Goal: Information Seeking & Learning: Check status

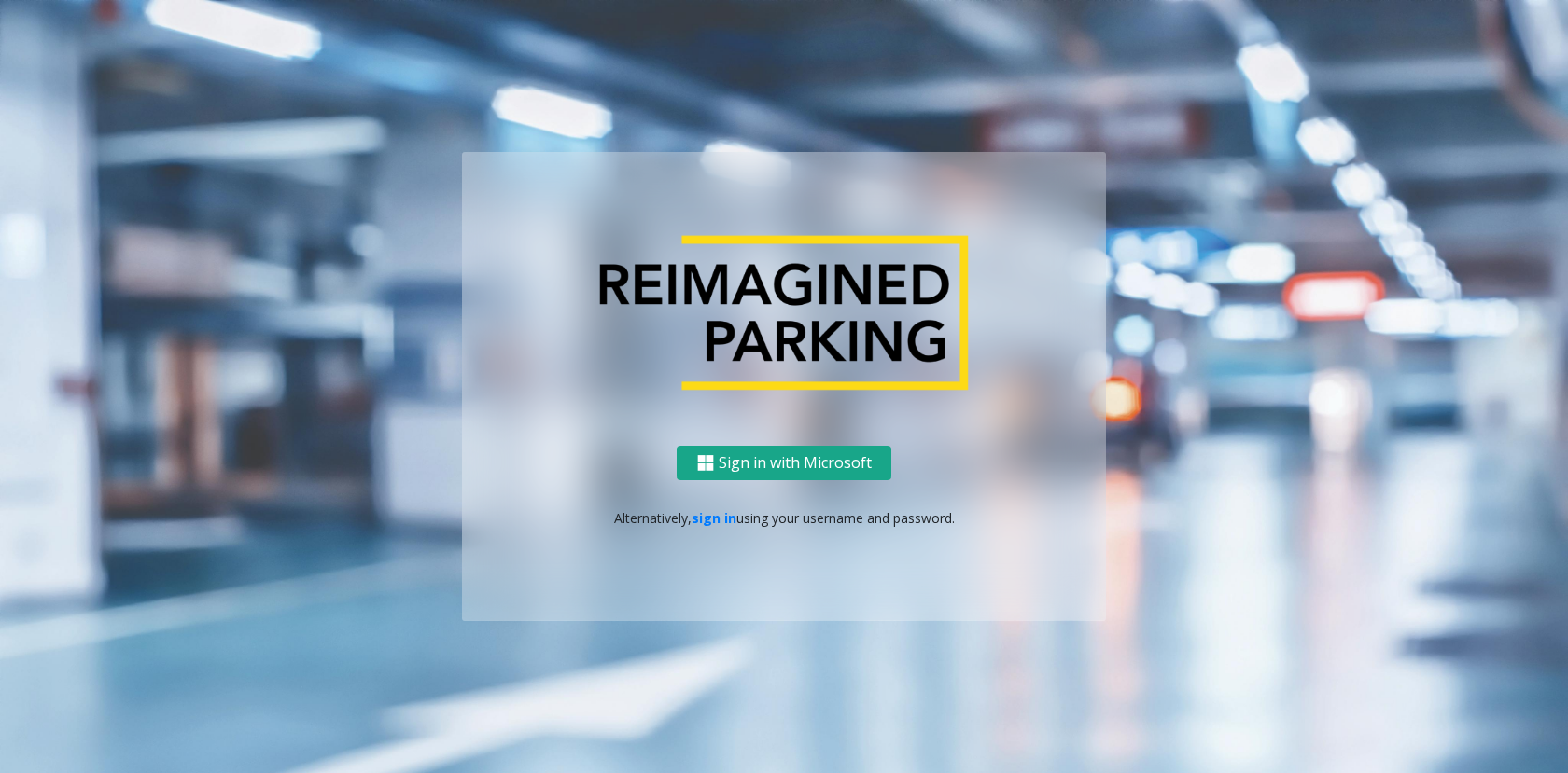
click at [850, 474] on button "Sign in with Microsoft" at bounding box center [784, 463] width 214 height 34
click at [711, 521] on link "sign in" at bounding box center [714, 519] width 45 height 18
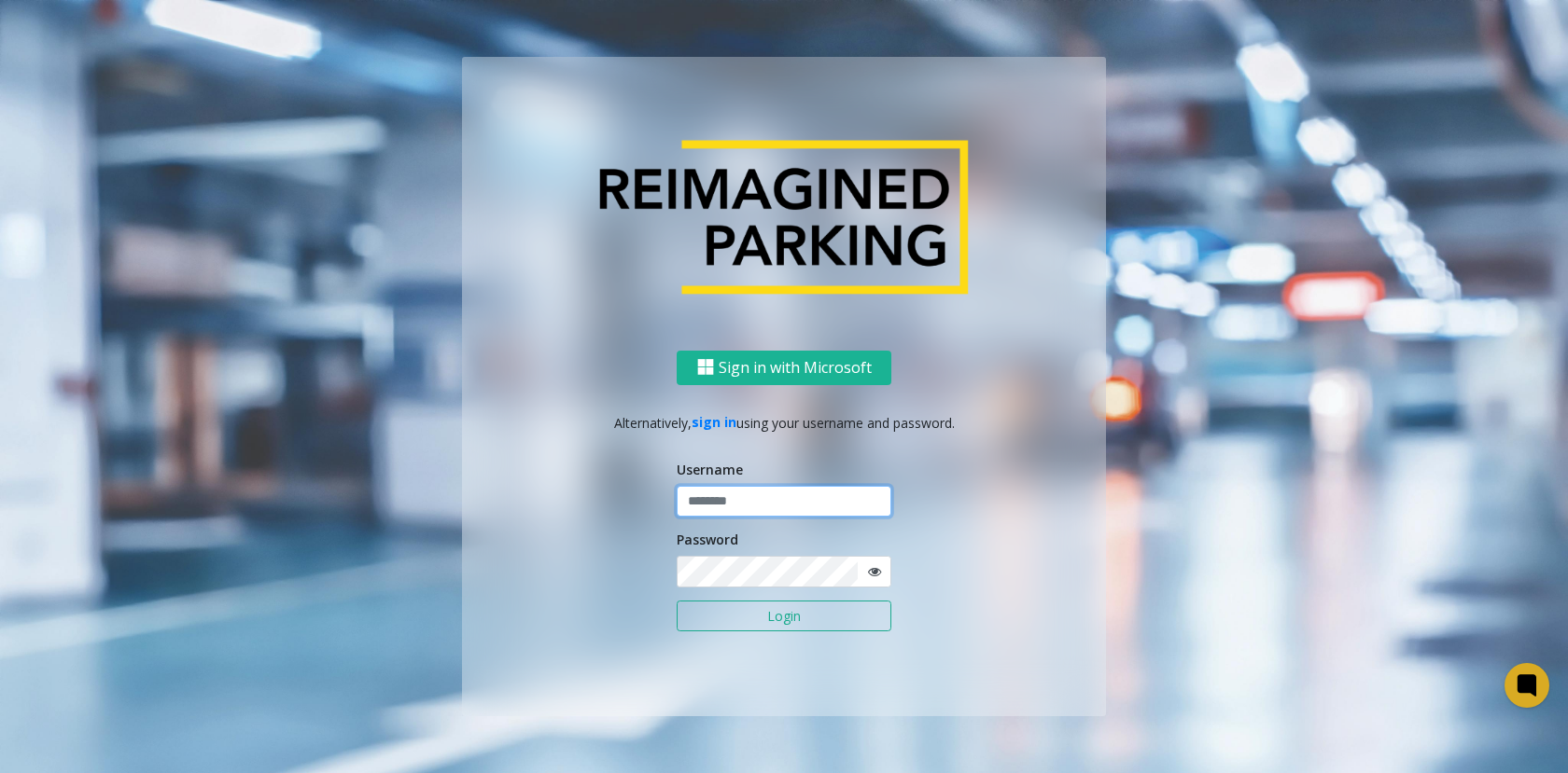
click at [793, 497] on input "text" at bounding box center [784, 502] width 214 height 31
type input "******"
click at [677, 601] on button "Login" at bounding box center [784, 617] width 214 height 31
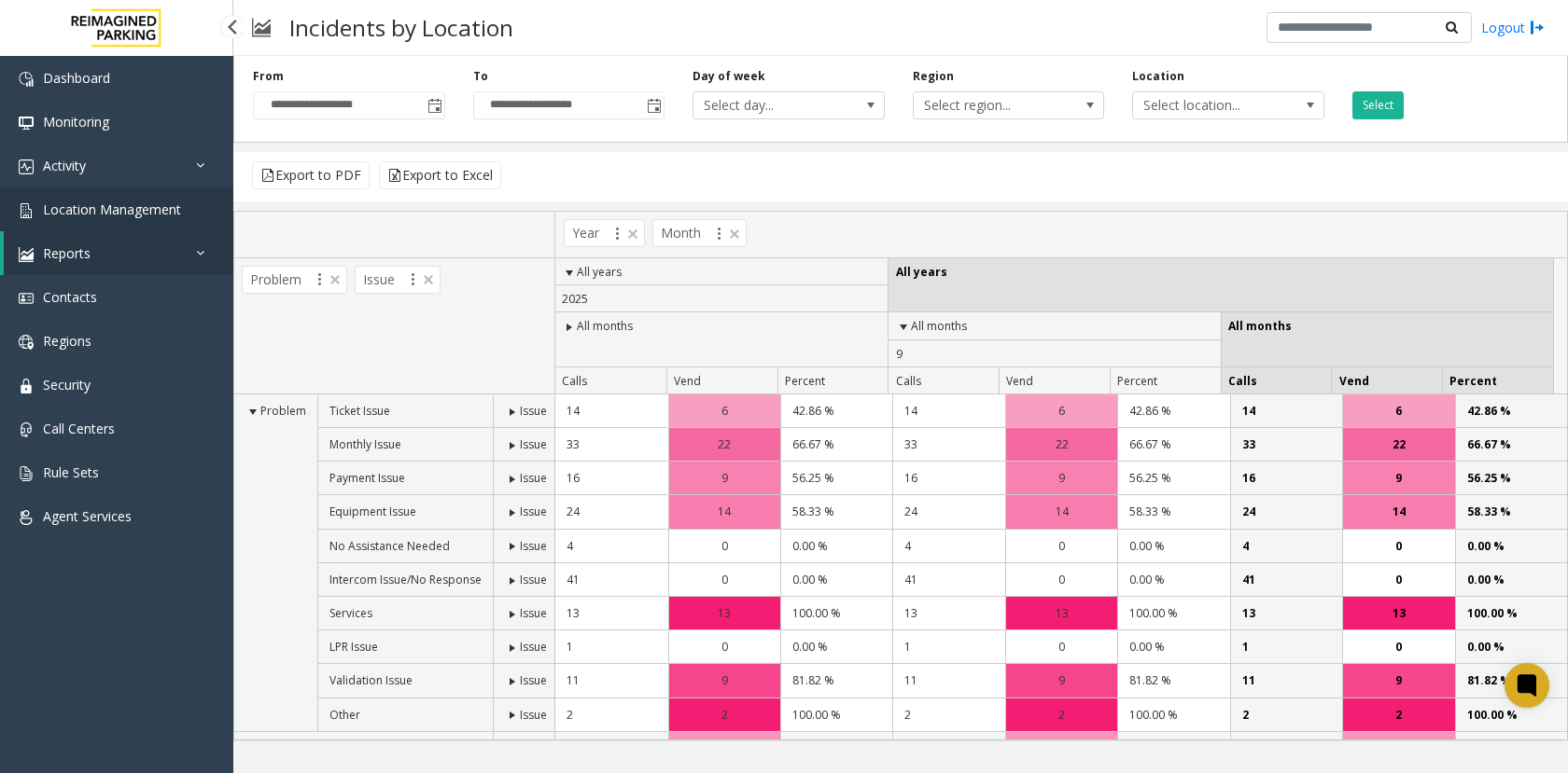
click at [156, 214] on span "Location Management" at bounding box center [112, 209] width 139 height 18
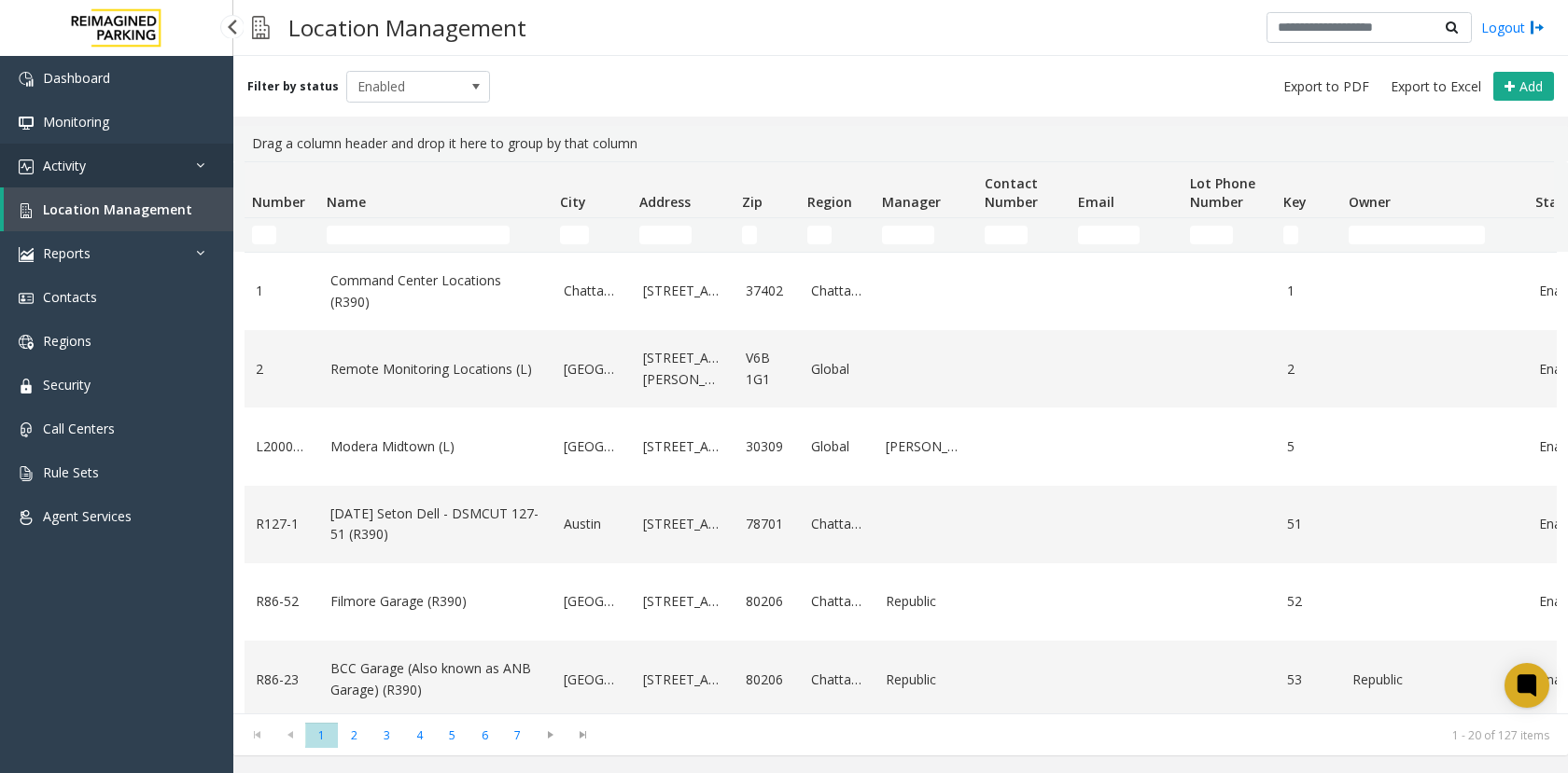
click at [121, 168] on link "Activity" at bounding box center [116, 165] width 233 height 44
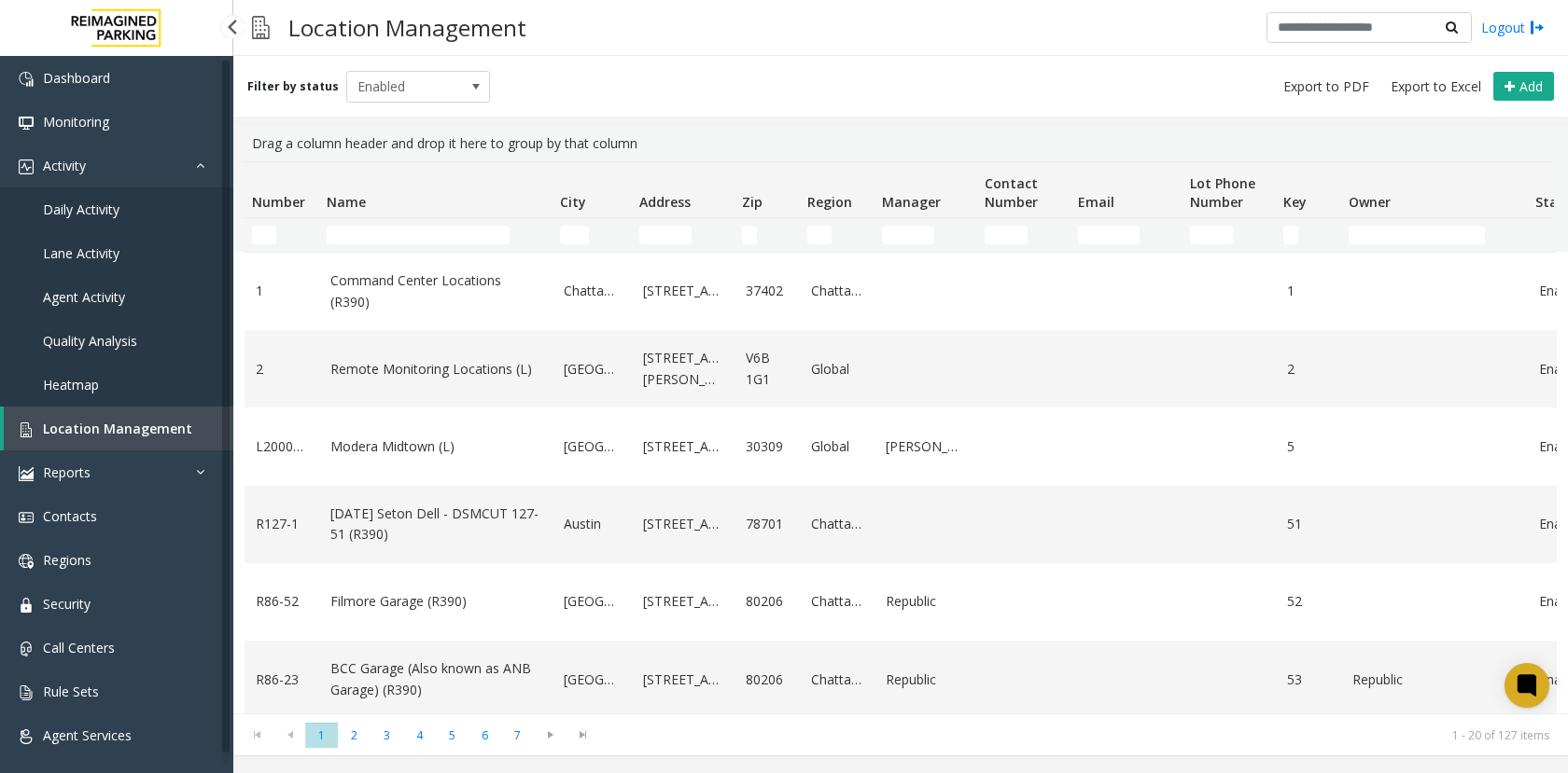
click at [119, 212] on span "Daily Activity" at bounding box center [82, 209] width 77 height 18
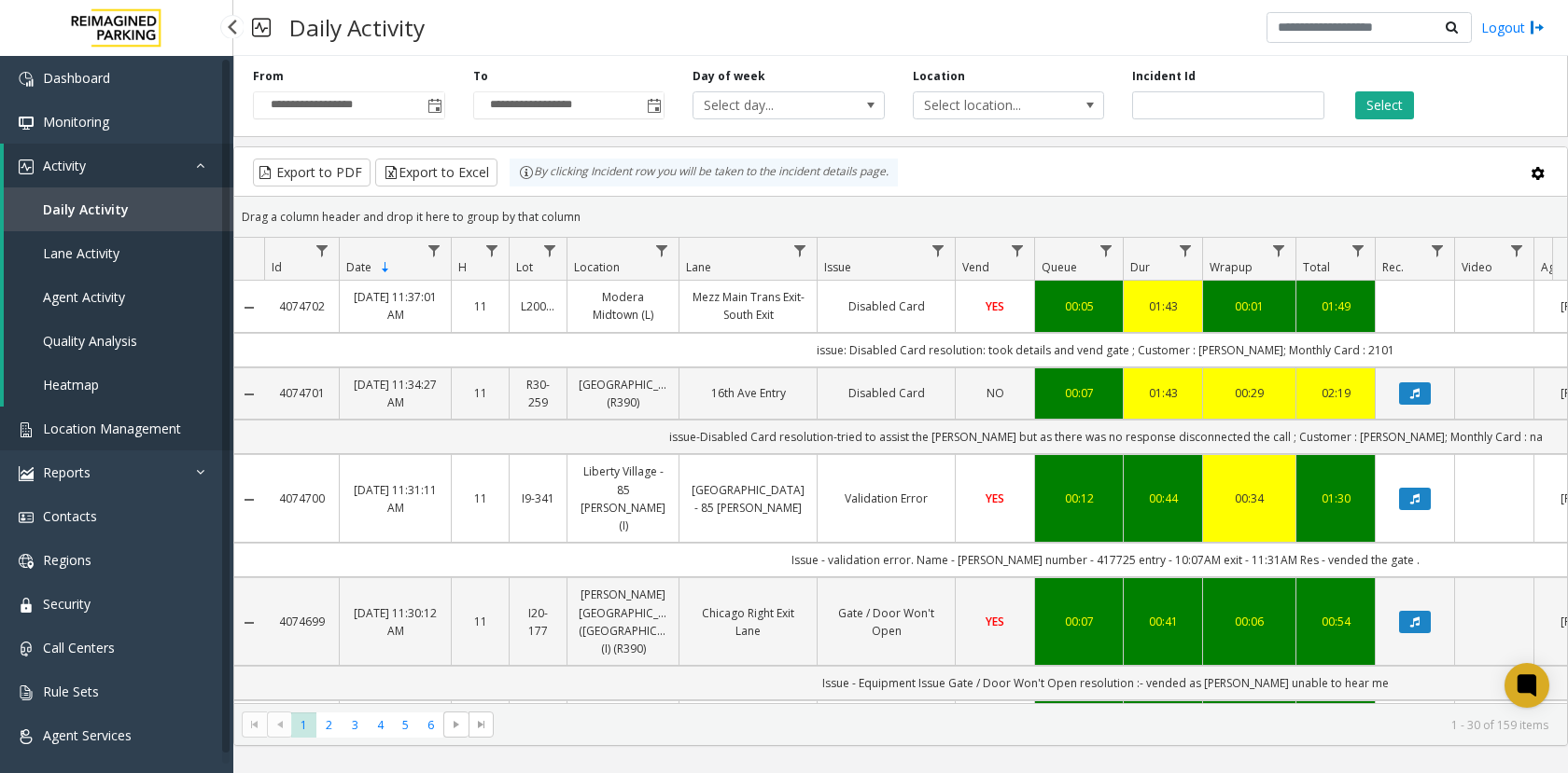
click at [141, 433] on span "Location Management" at bounding box center [112, 428] width 139 height 18
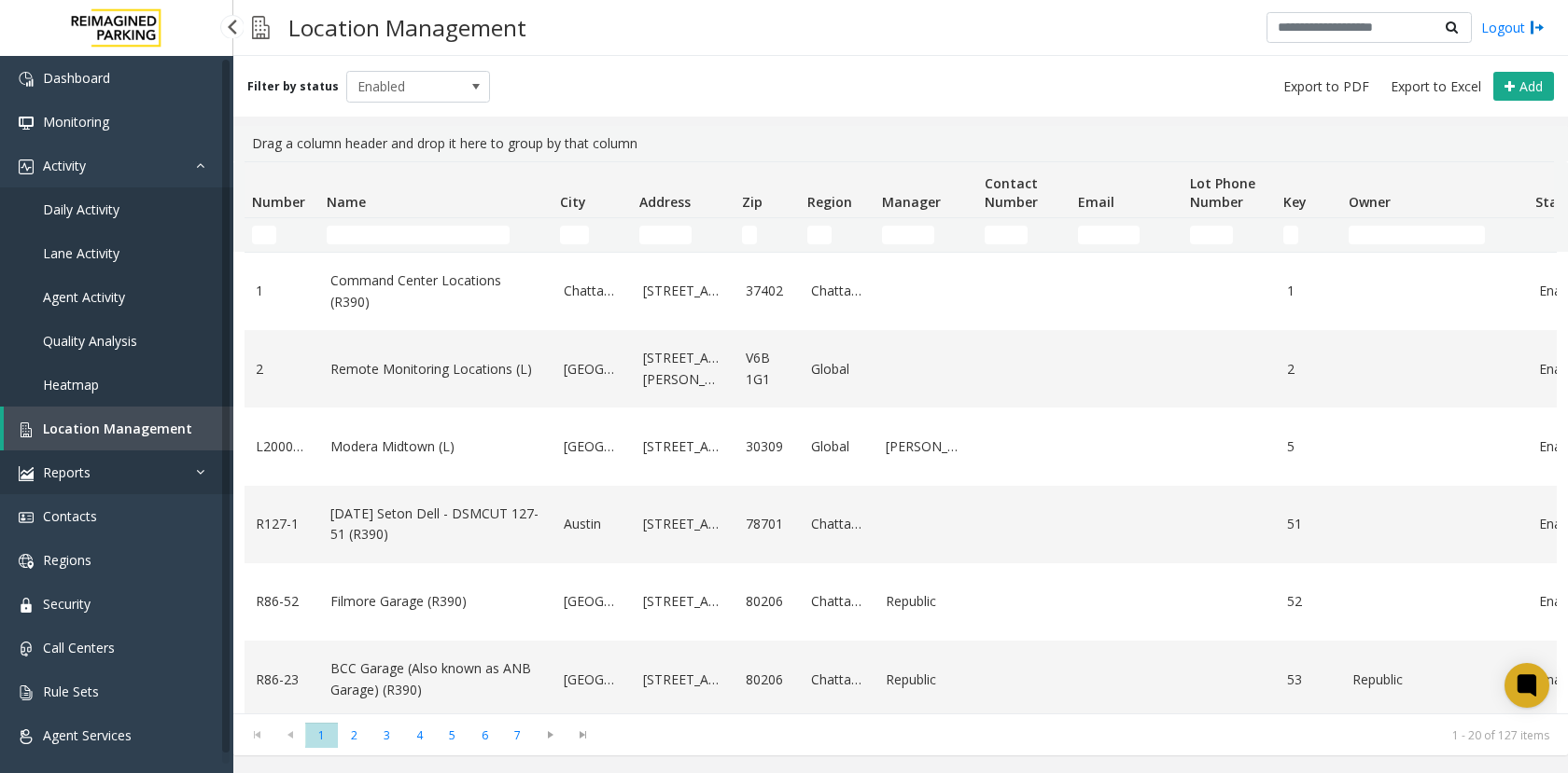
click at [133, 476] on link "Reports" at bounding box center [116, 472] width 233 height 44
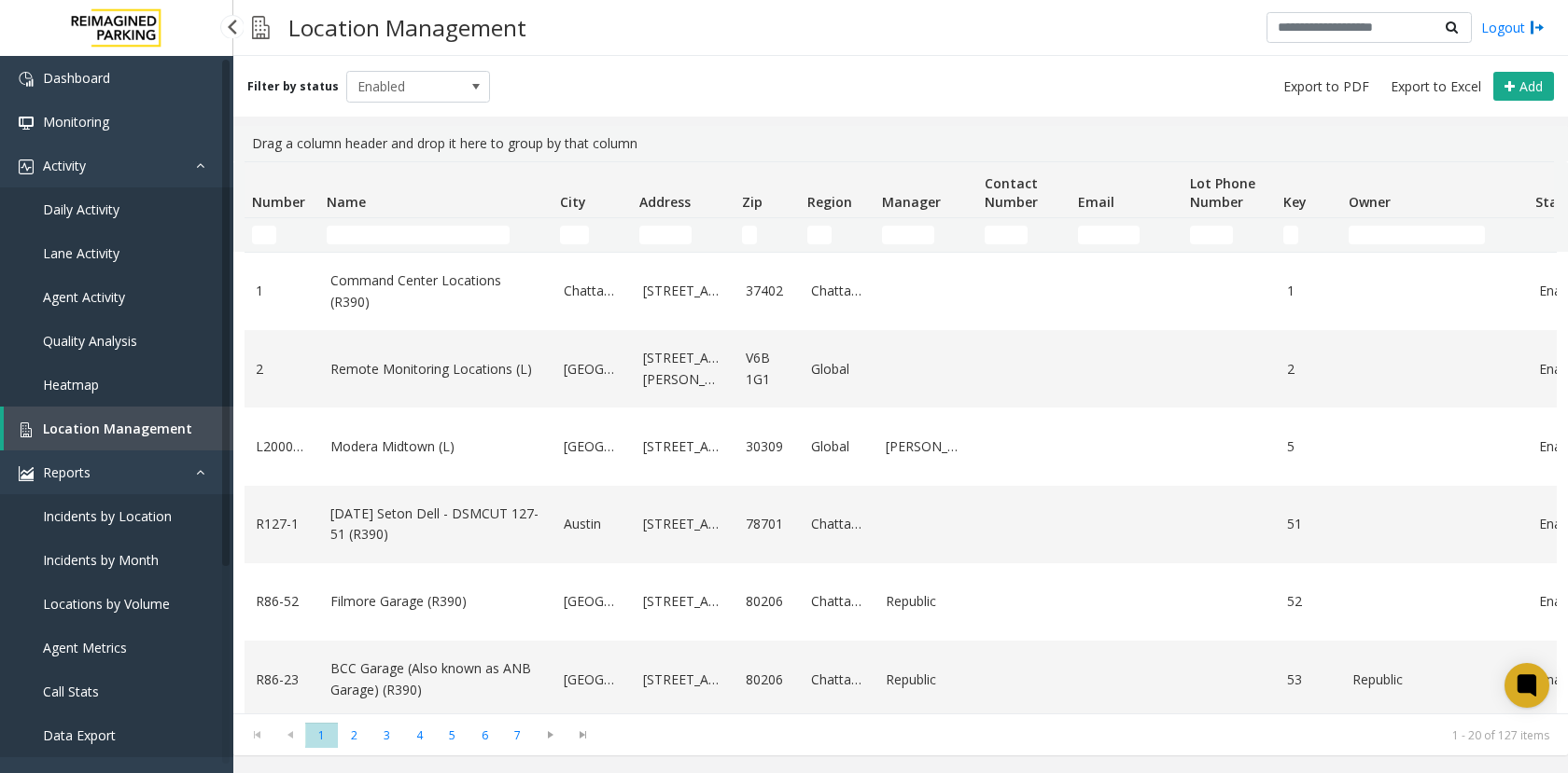
click at [129, 595] on span "Locations by Volume" at bounding box center [106, 604] width 127 height 18
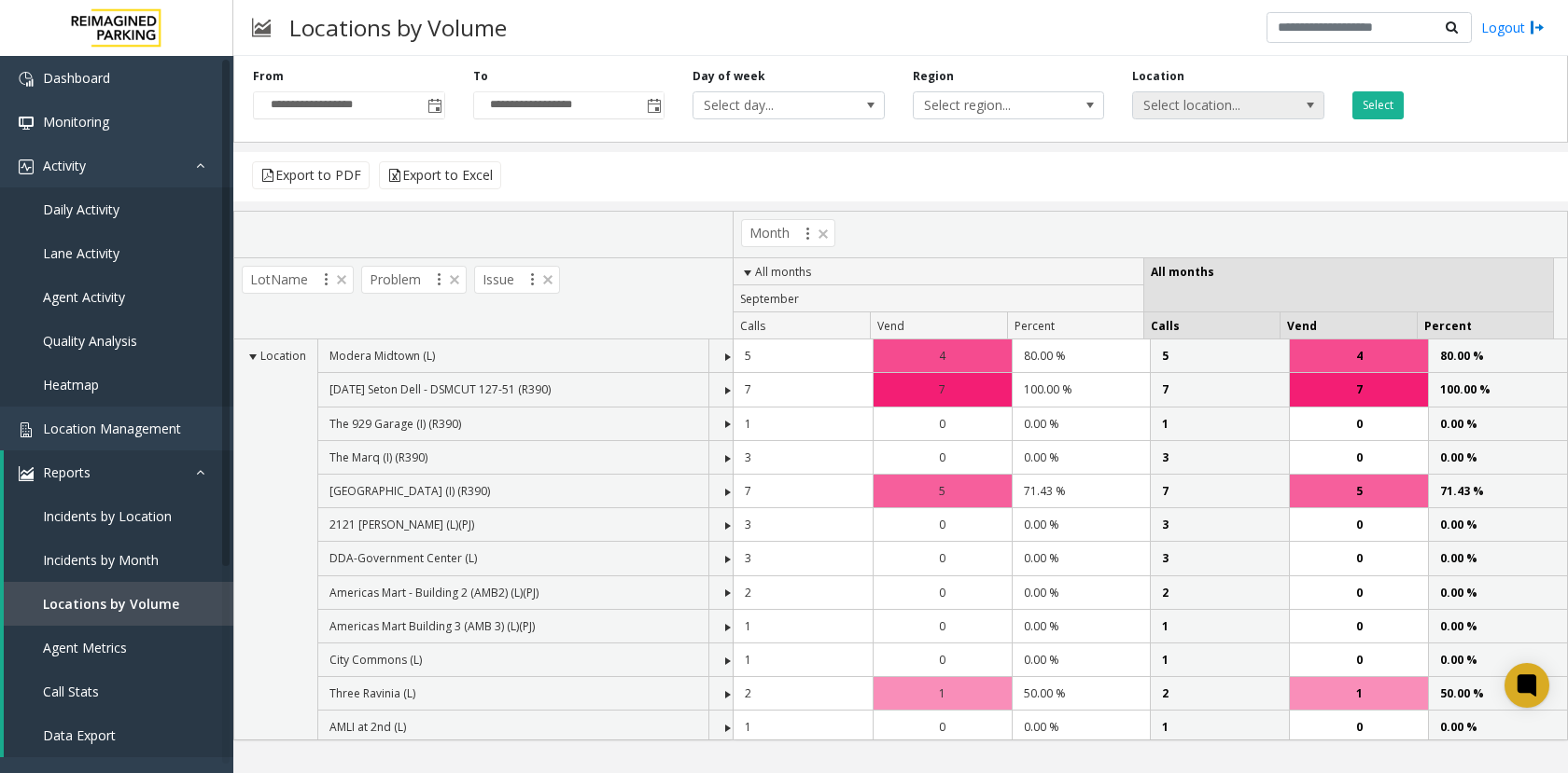
click at [1162, 111] on span "Select location..." at bounding box center [1208, 105] width 152 height 27
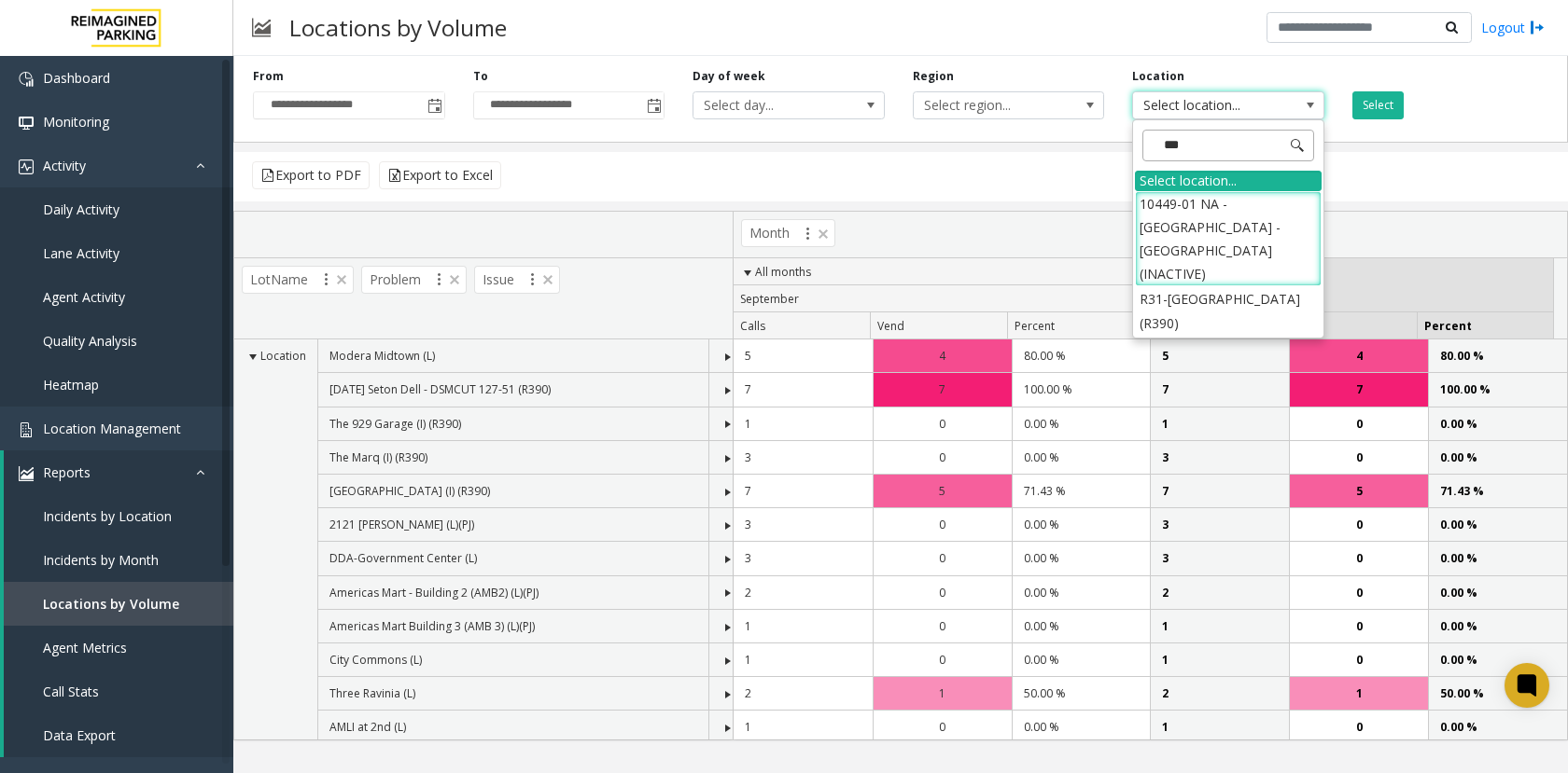
drag, startPoint x: 1185, startPoint y: 146, endPoint x: 1145, endPoint y: 146, distance: 40.0
click at [1145, 146] on input "***" at bounding box center [1228, 145] width 172 height 31
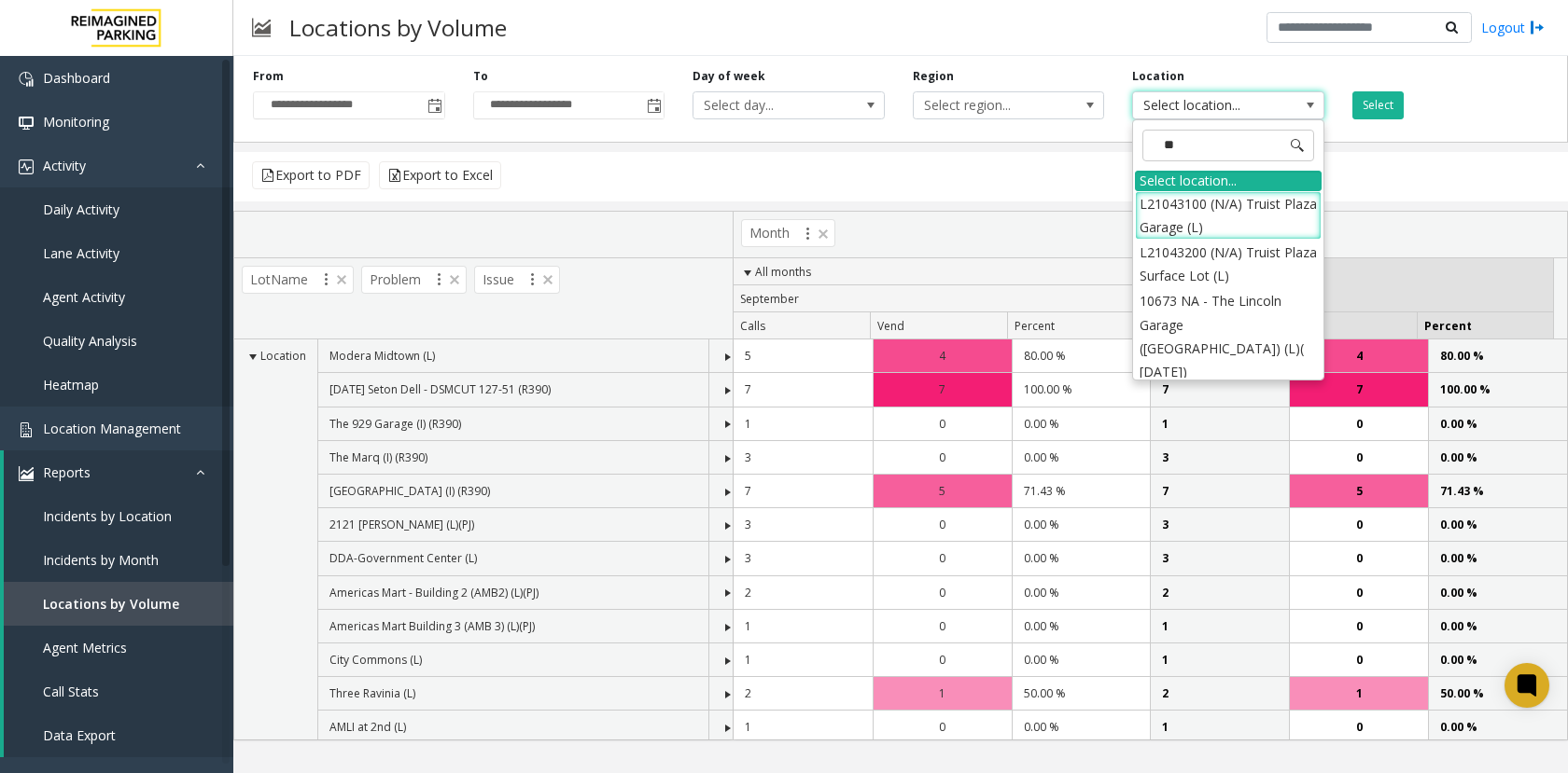
type input "***"
click at [1263, 204] on li "L21043100 (N/A) Truist Plaza Garage (L)" at bounding box center [1228, 215] width 187 height 48
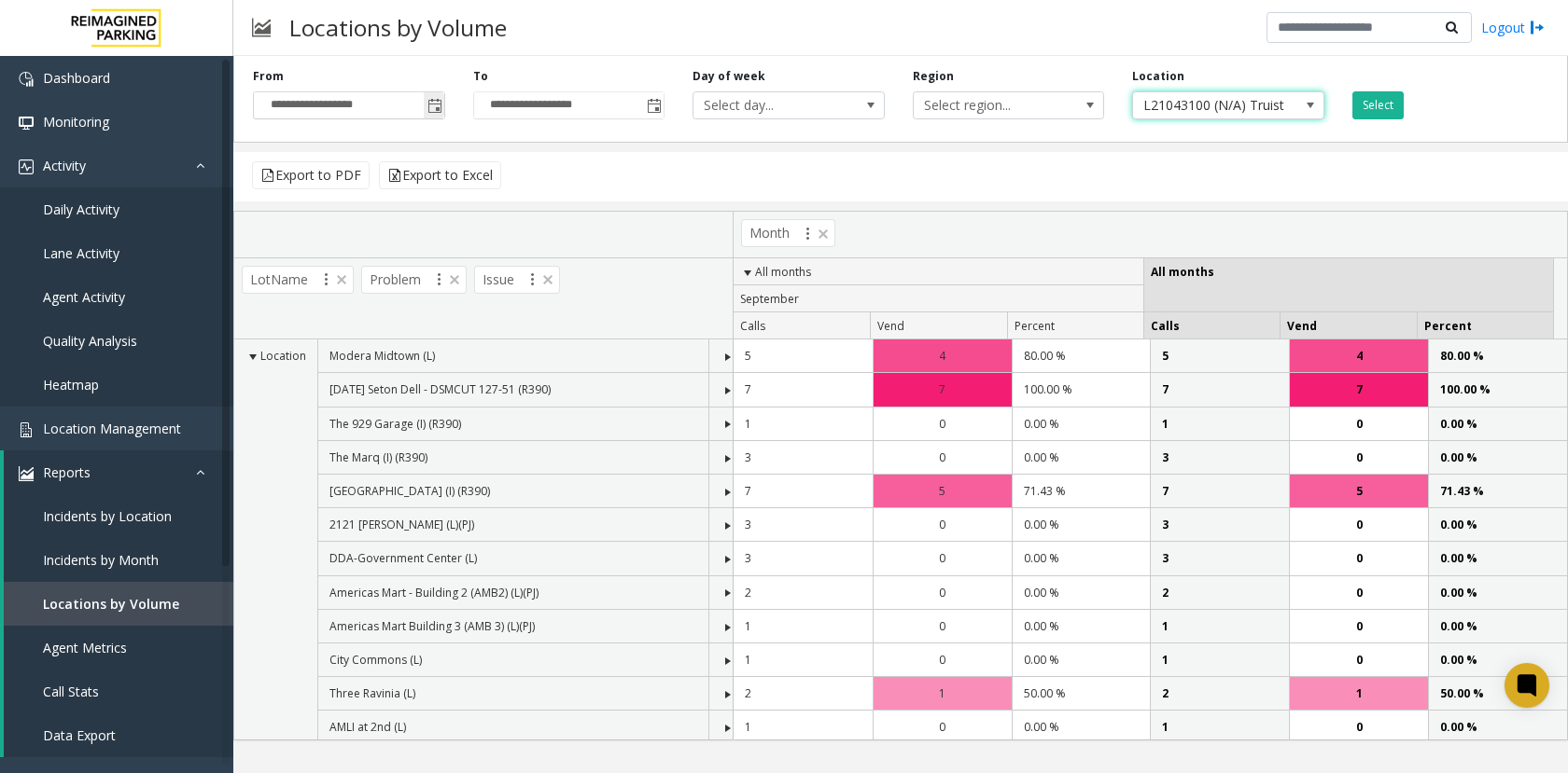
click at [433, 102] on span "Toggle popup" at bounding box center [434, 106] width 15 height 15
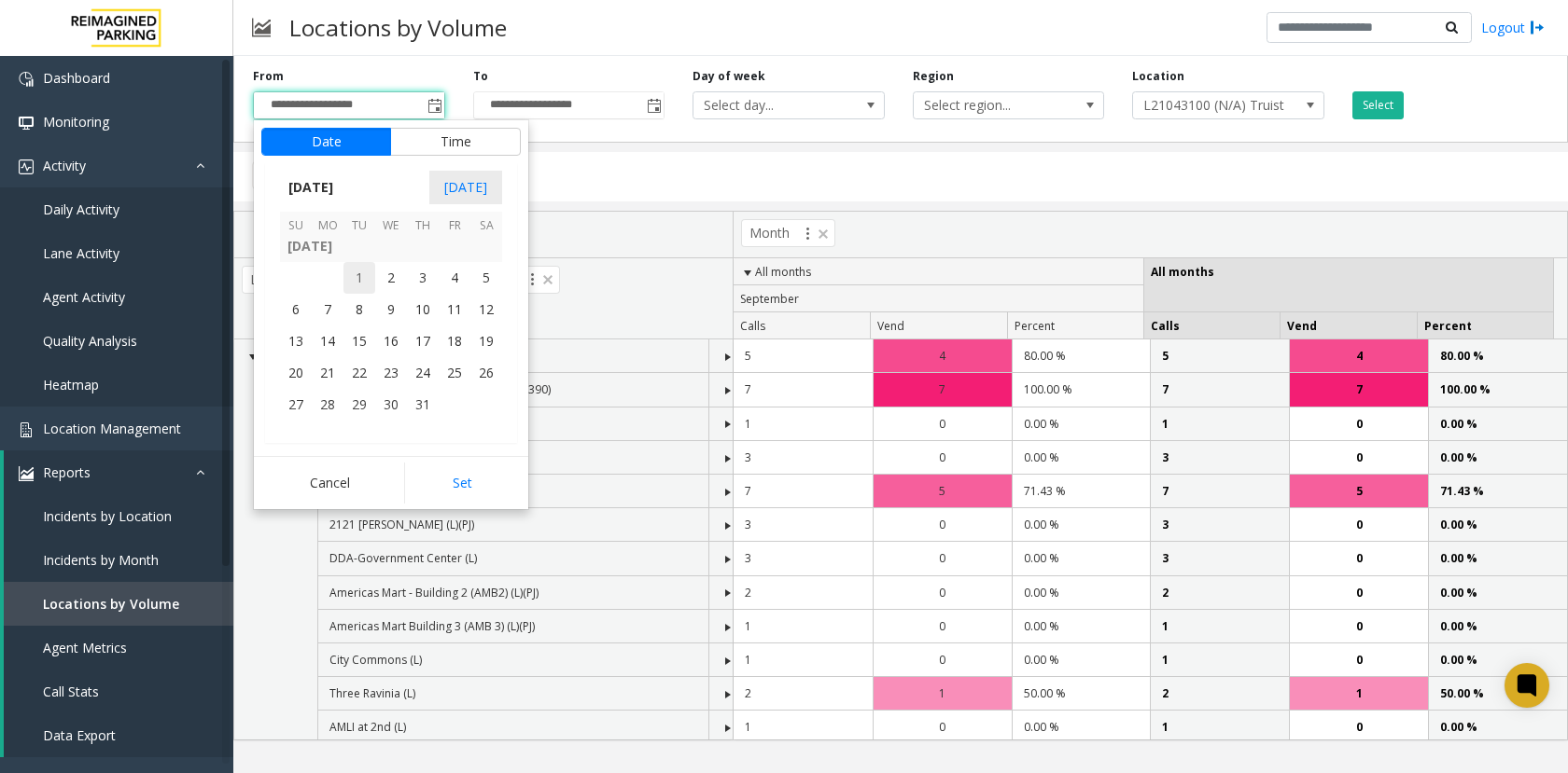
click at [358, 275] on span "1" at bounding box center [360, 278] width 31 height 31
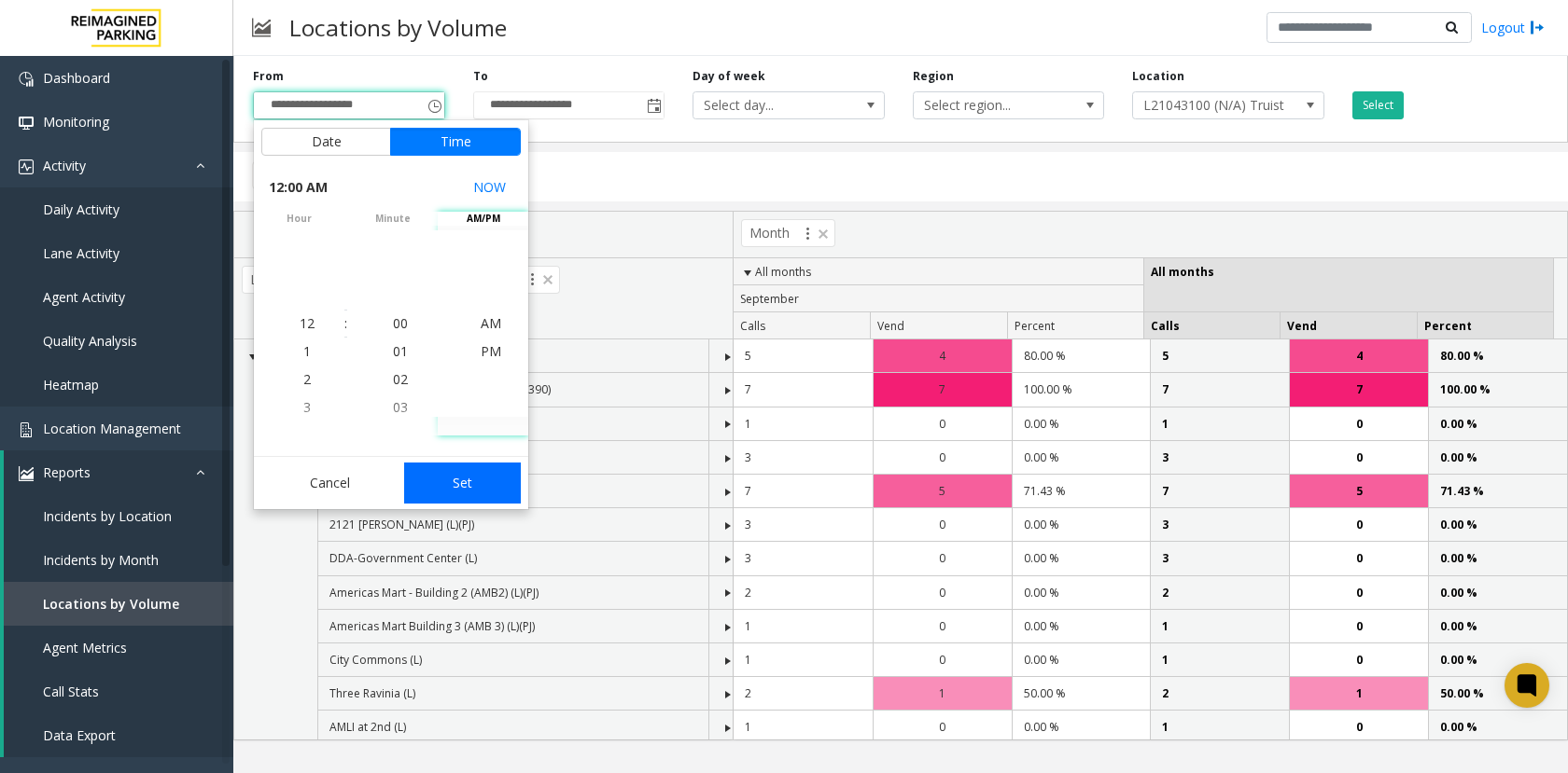
click at [464, 488] on button "Set" at bounding box center [463, 483] width 118 height 41
type input "**********"
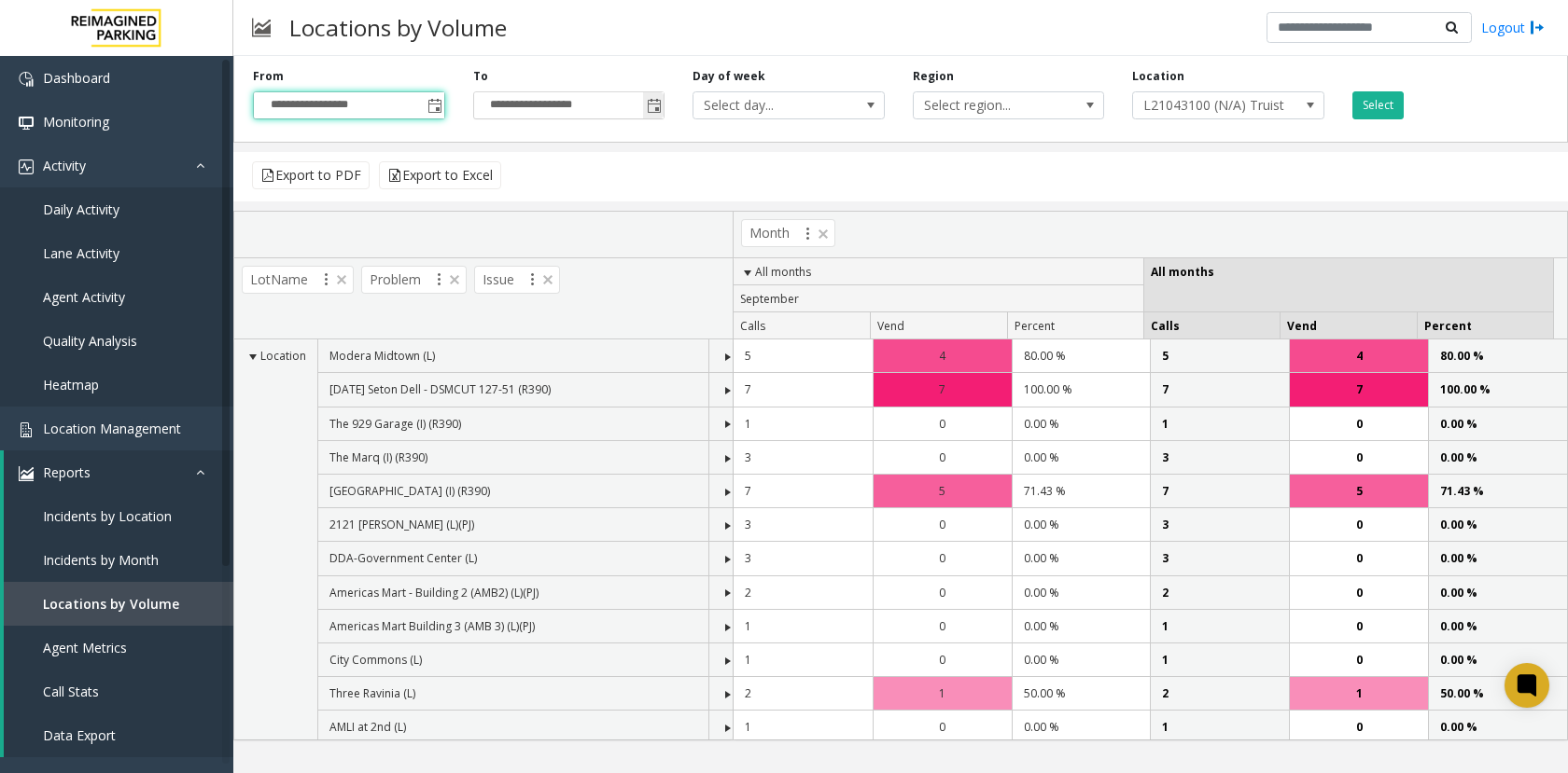
click at [645, 115] on span "Toggle popup" at bounding box center [652, 105] width 21 height 29
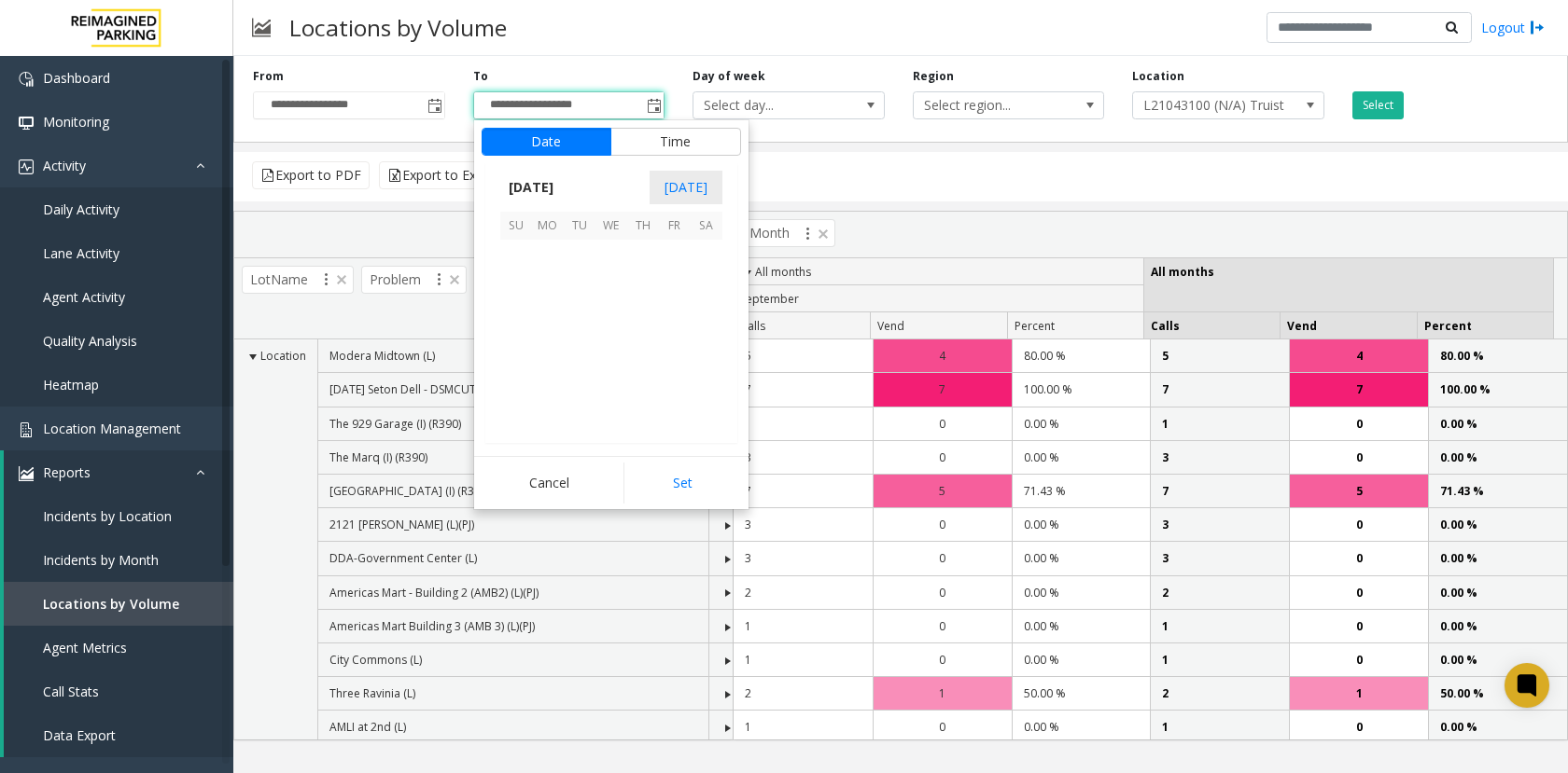
scroll to position [28, 0]
click at [651, 326] on span "31" at bounding box center [643, 311] width 31 height 31
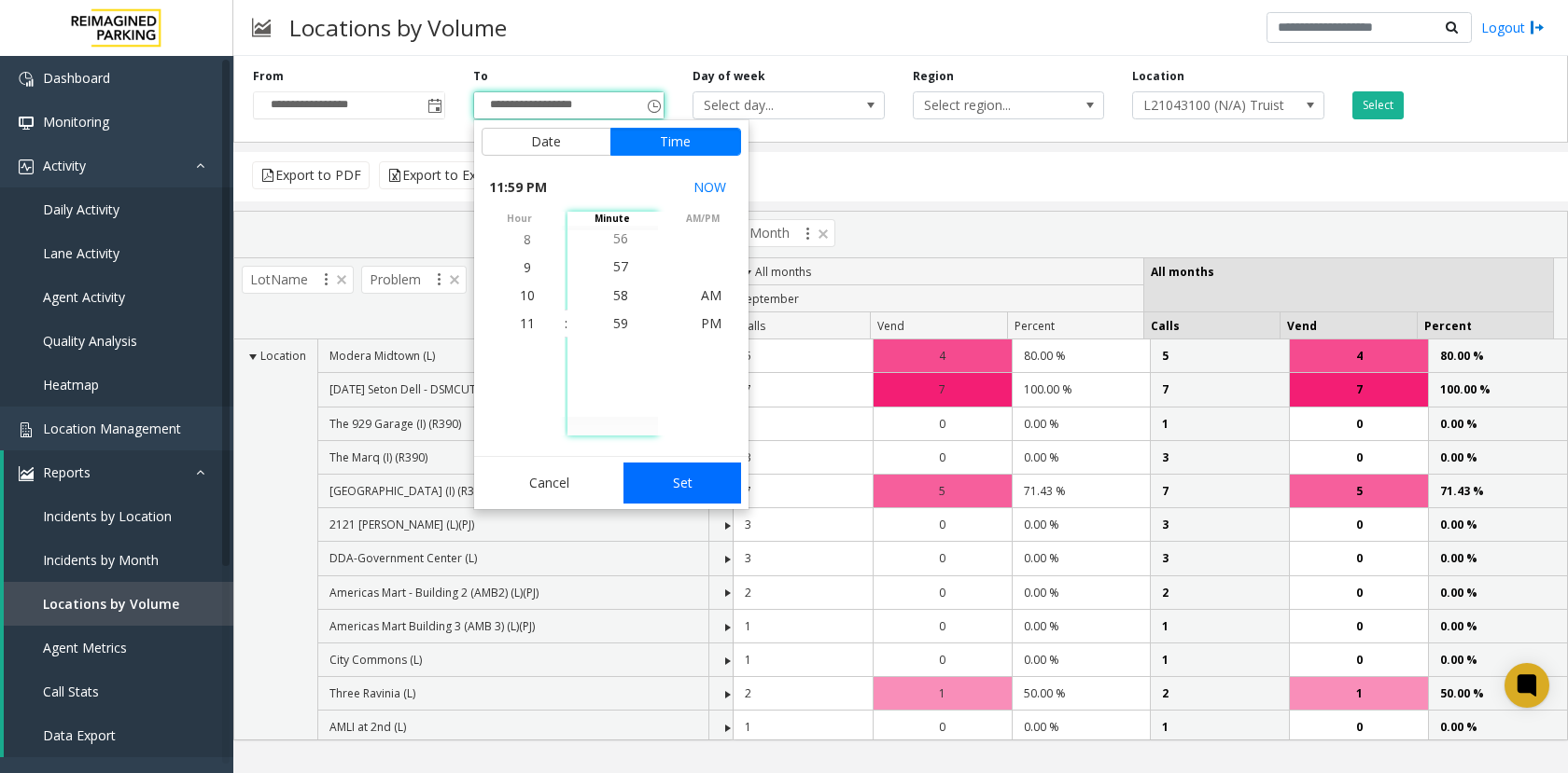
click at [643, 480] on button "Set" at bounding box center [683, 483] width 118 height 41
type input "**********"
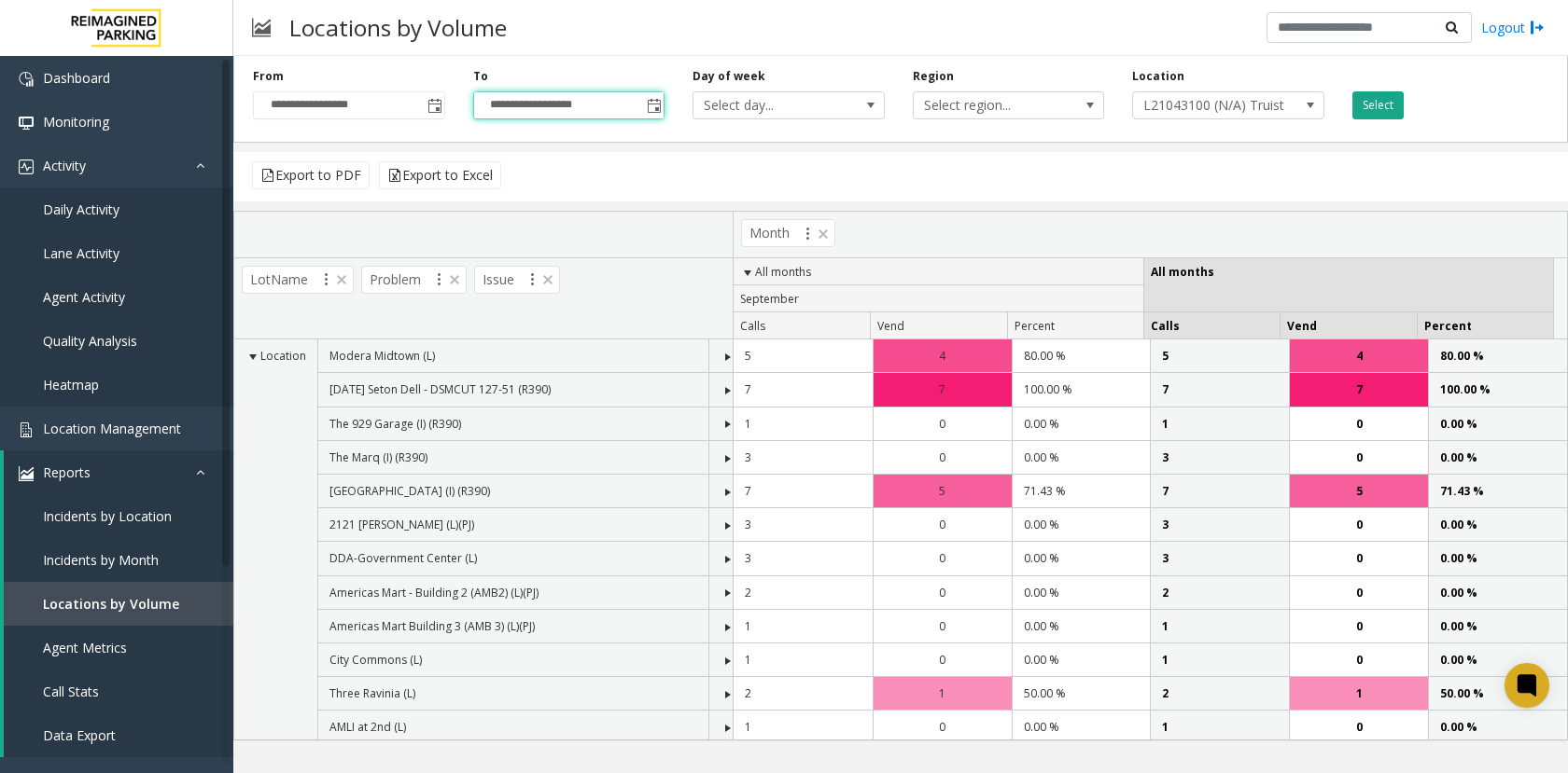
click at [1385, 99] on button "Select" at bounding box center [1377, 105] width 51 height 28
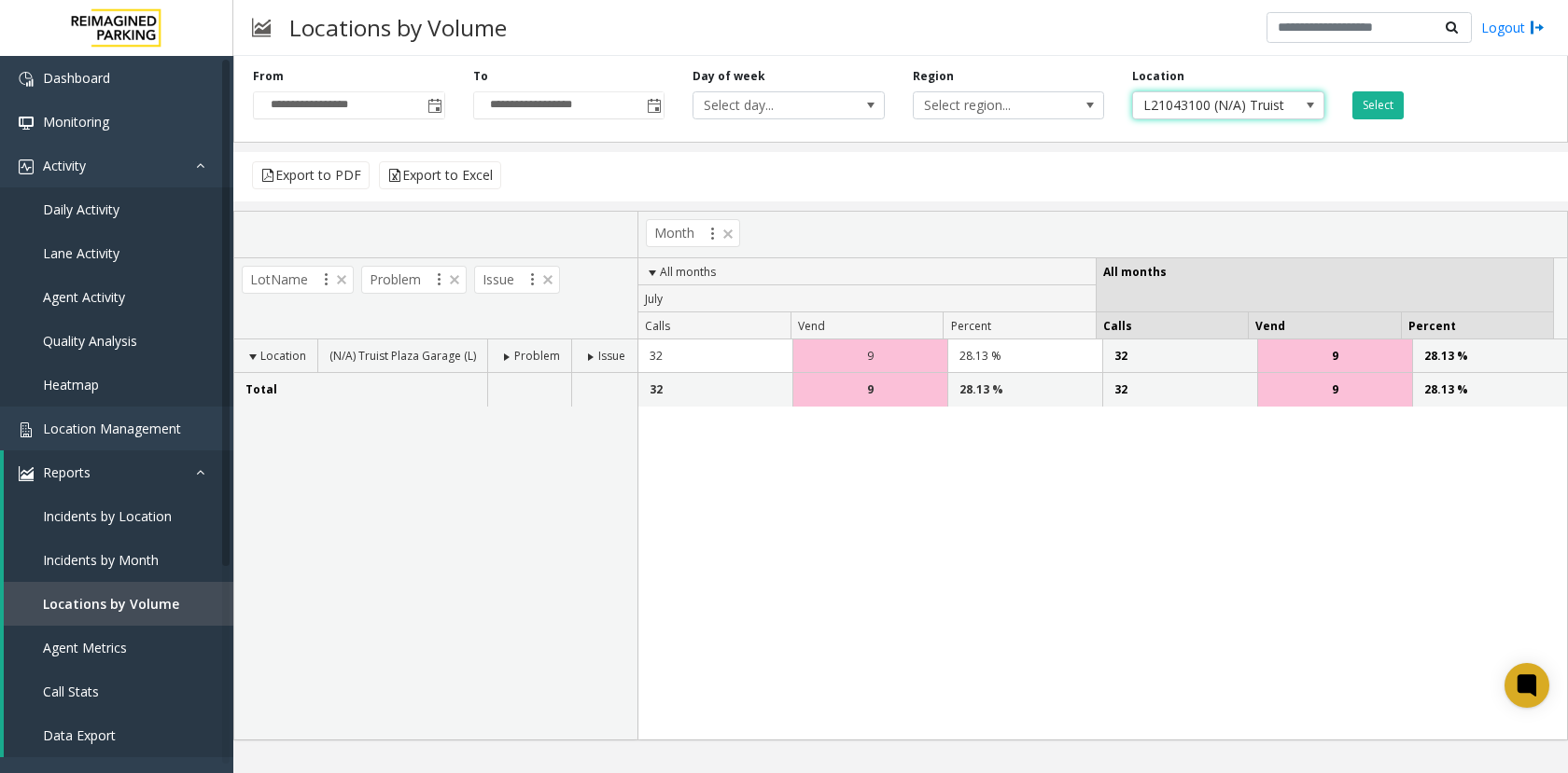
click at [1211, 112] on span "L21043100 (N/A) Truist Plaza Garage (L)" at bounding box center [1208, 105] width 152 height 27
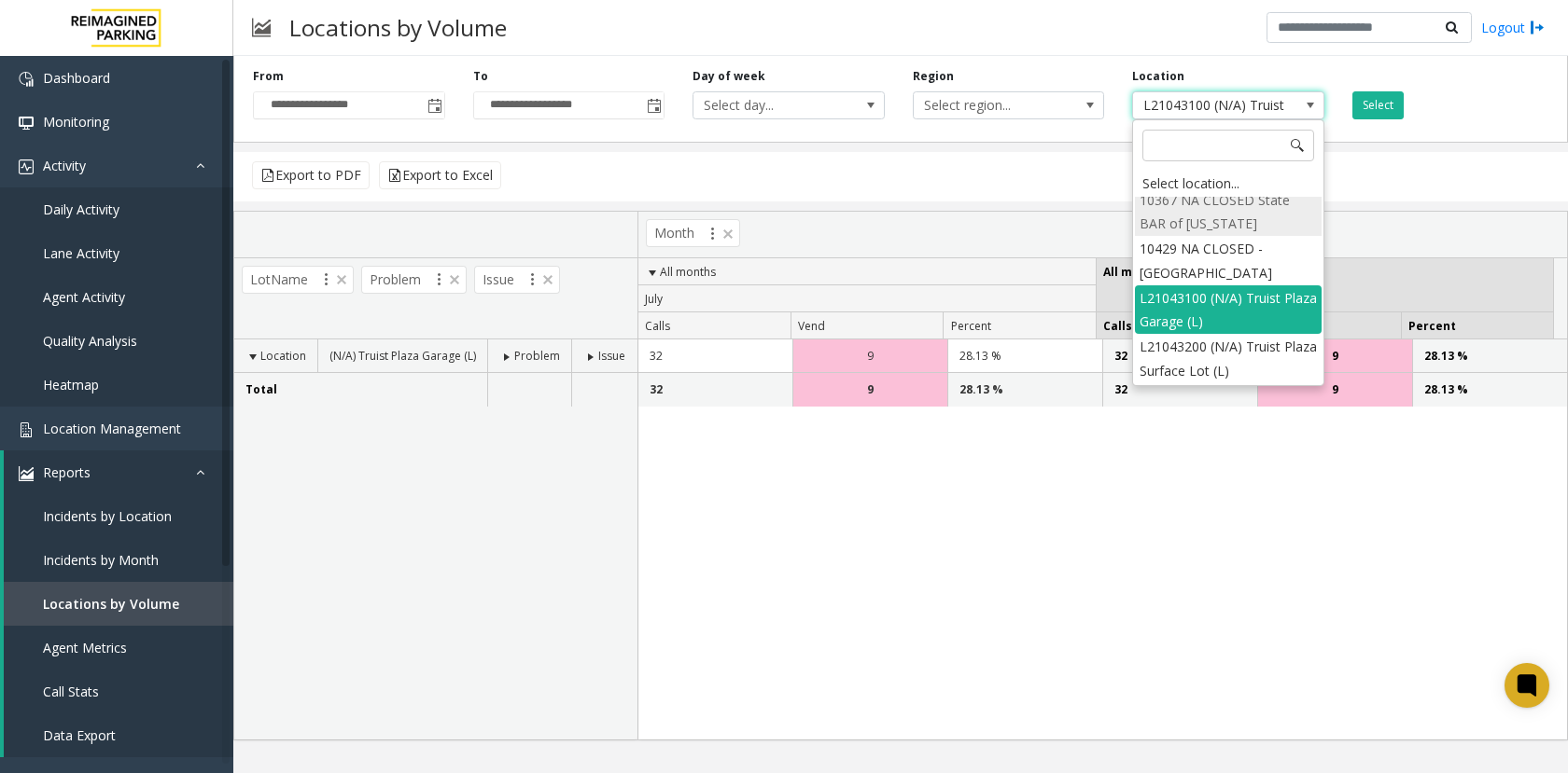
scroll to position [590, 0]
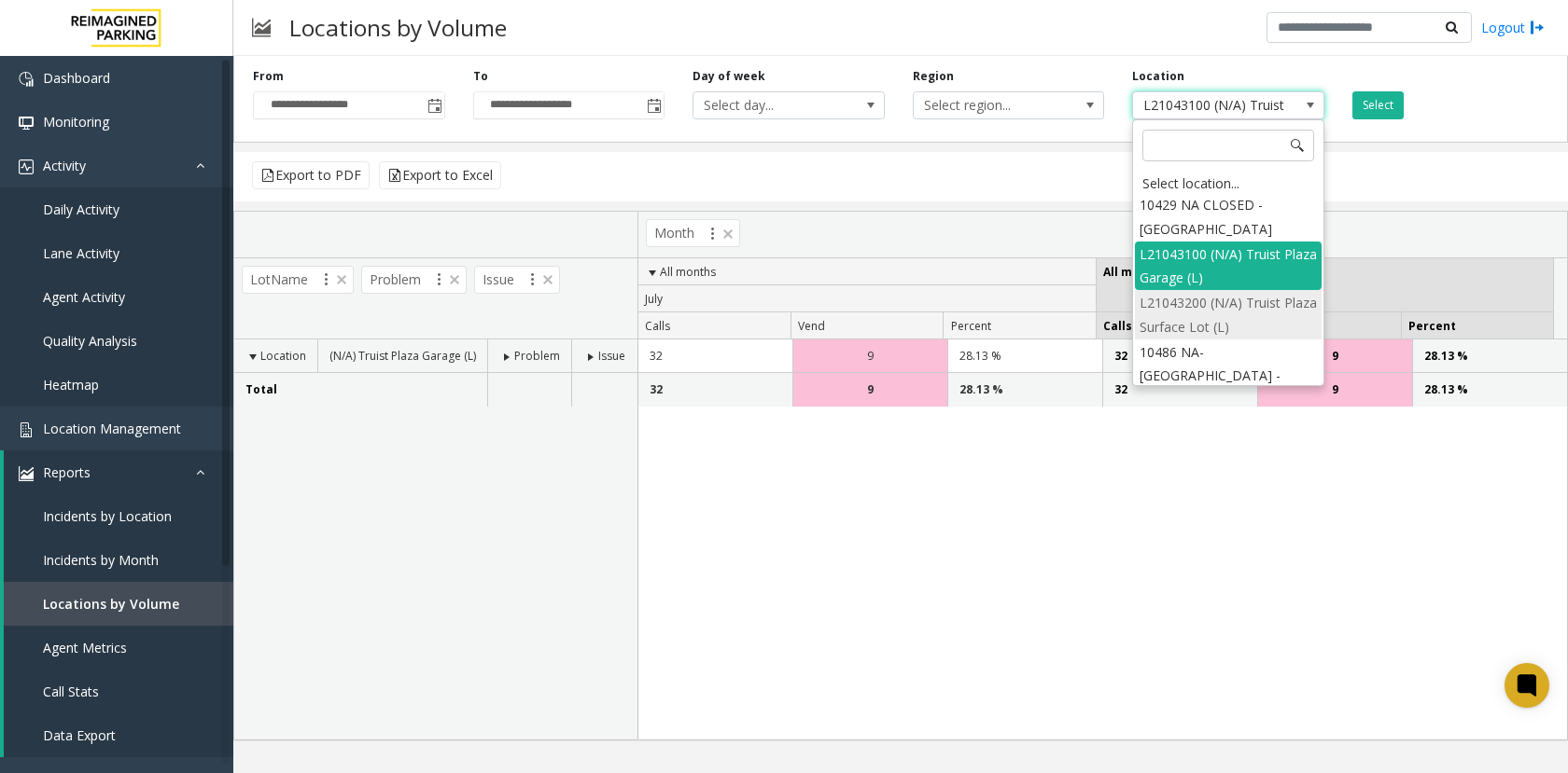
click at [1193, 326] on li "L21043200 (N/A) Truist Plaza Surface Lot (L)" at bounding box center [1228, 313] width 187 height 48
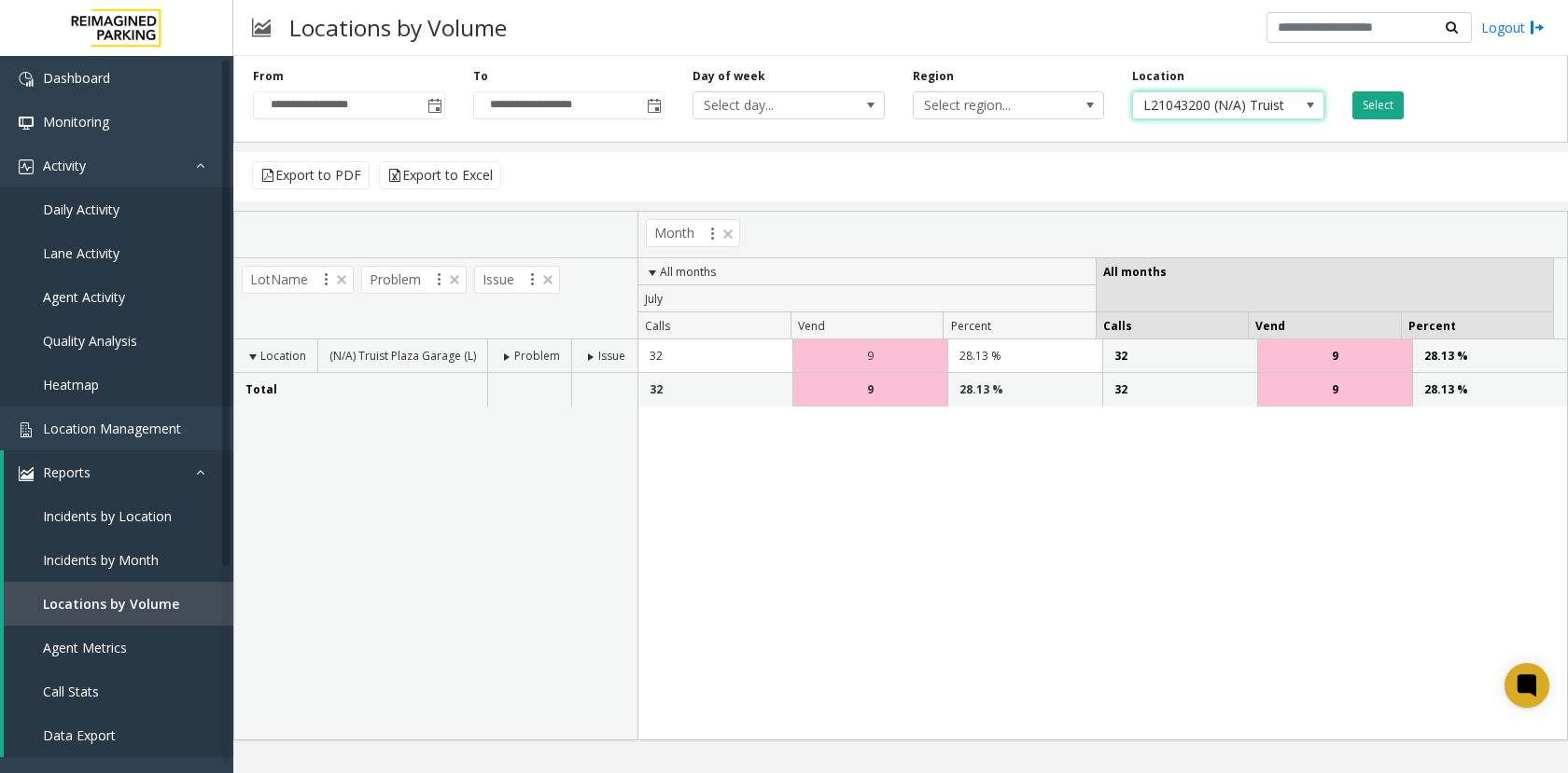
click at [1374, 98] on button "Select" at bounding box center [1377, 105] width 51 height 28
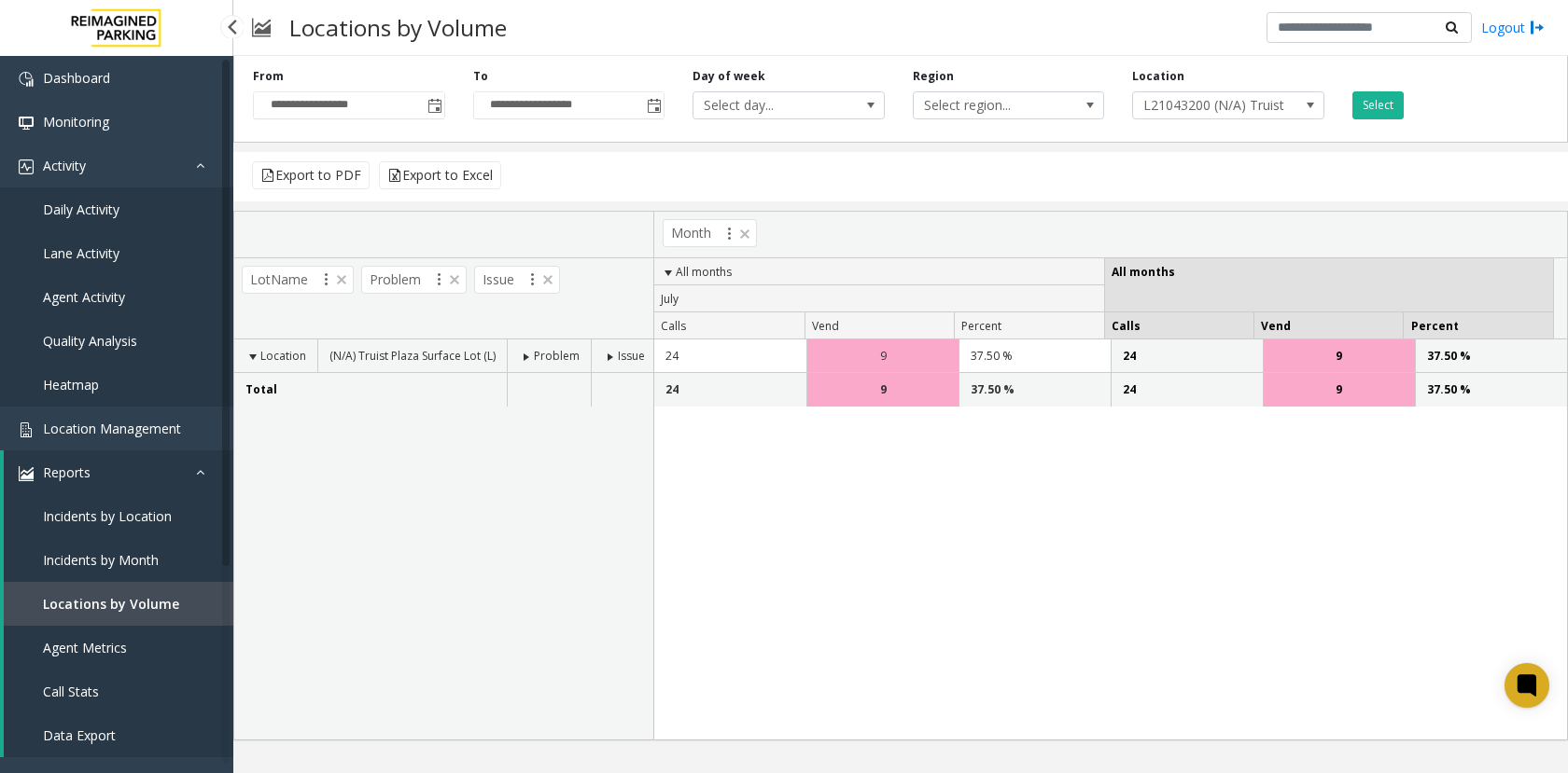
click at [79, 210] on span "Daily Activity" at bounding box center [82, 209] width 77 height 18
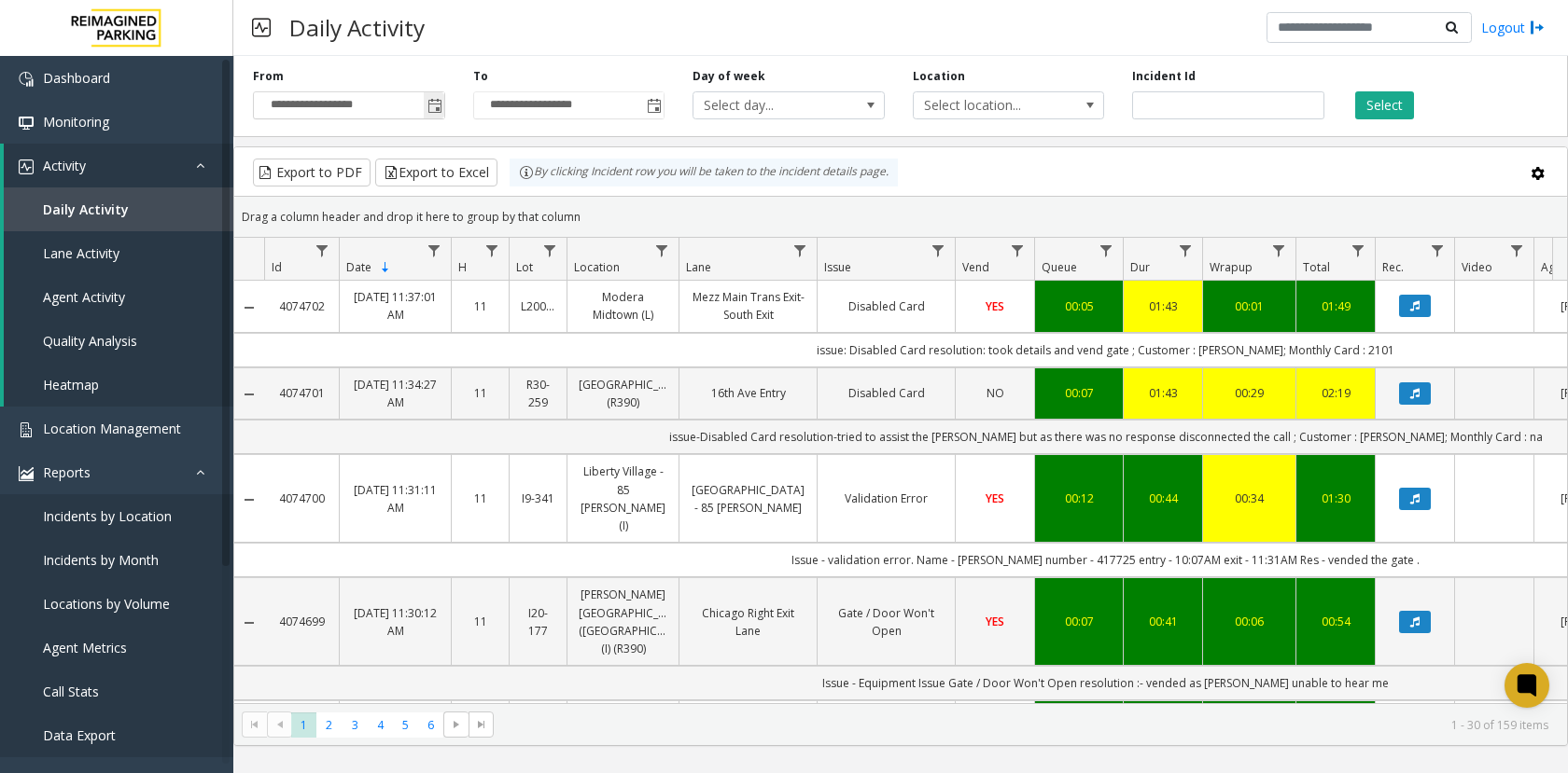
click at [427, 108] on span "Toggle popup" at bounding box center [434, 106] width 15 height 15
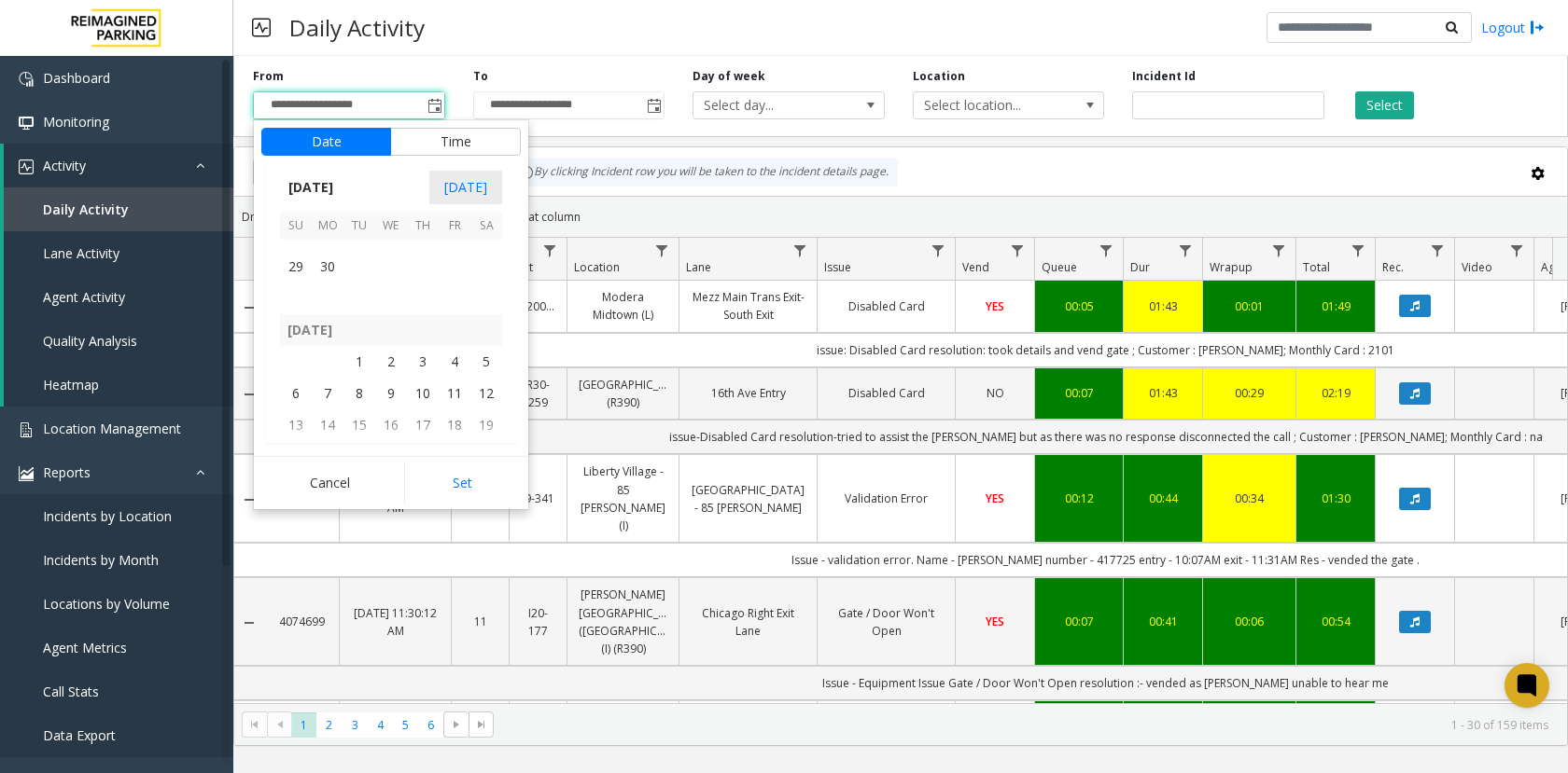
scroll to position [334291, 0]
click at [354, 369] on span "1" at bounding box center [360, 371] width 31 height 31
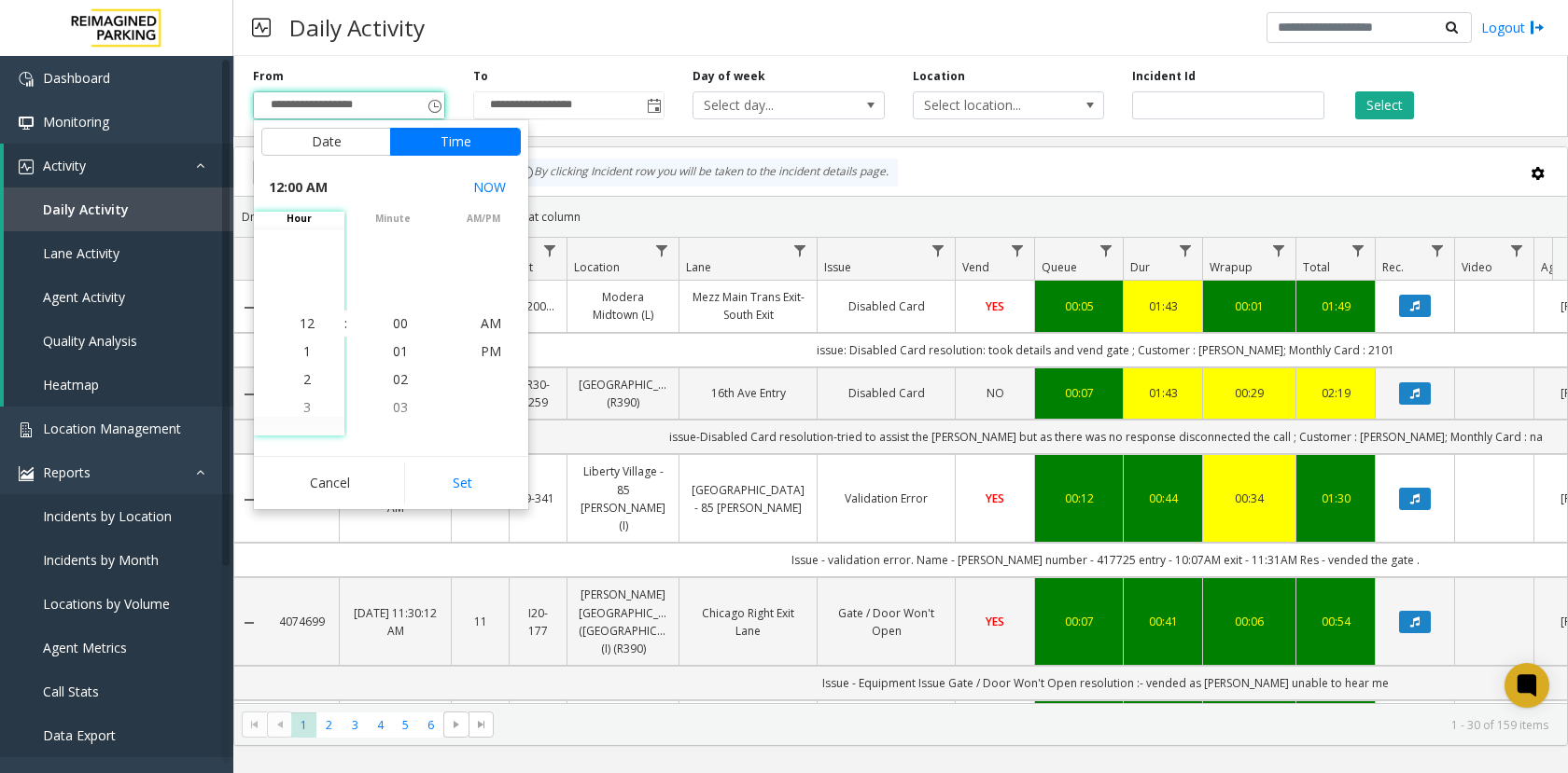
scroll to position [334405, 0]
click at [460, 486] on button "Set" at bounding box center [463, 483] width 118 height 41
type input "**********"
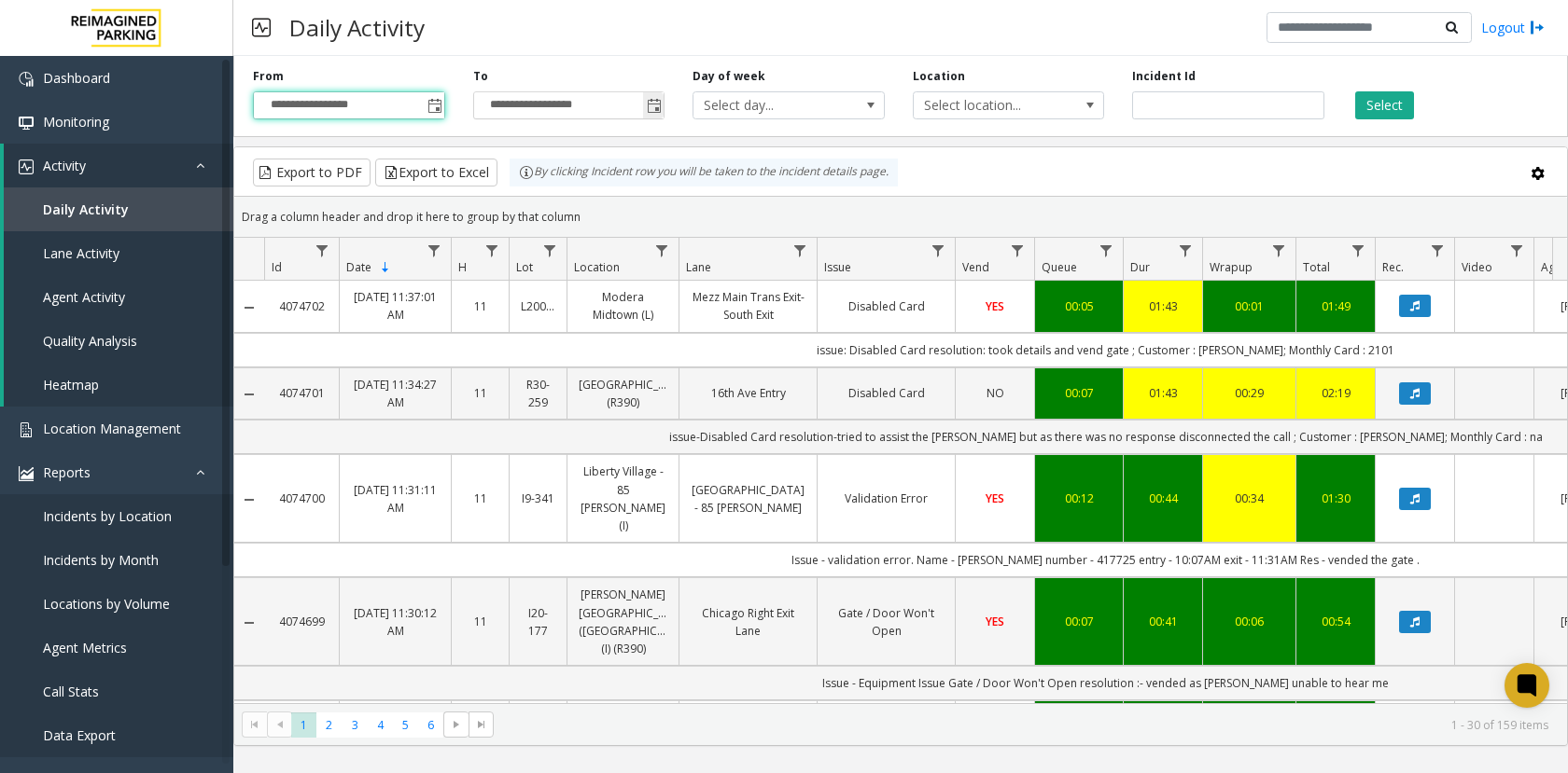
click at [651, 109] on span "Toggle popup" at bounding box center [653, 106] width 15 height 15
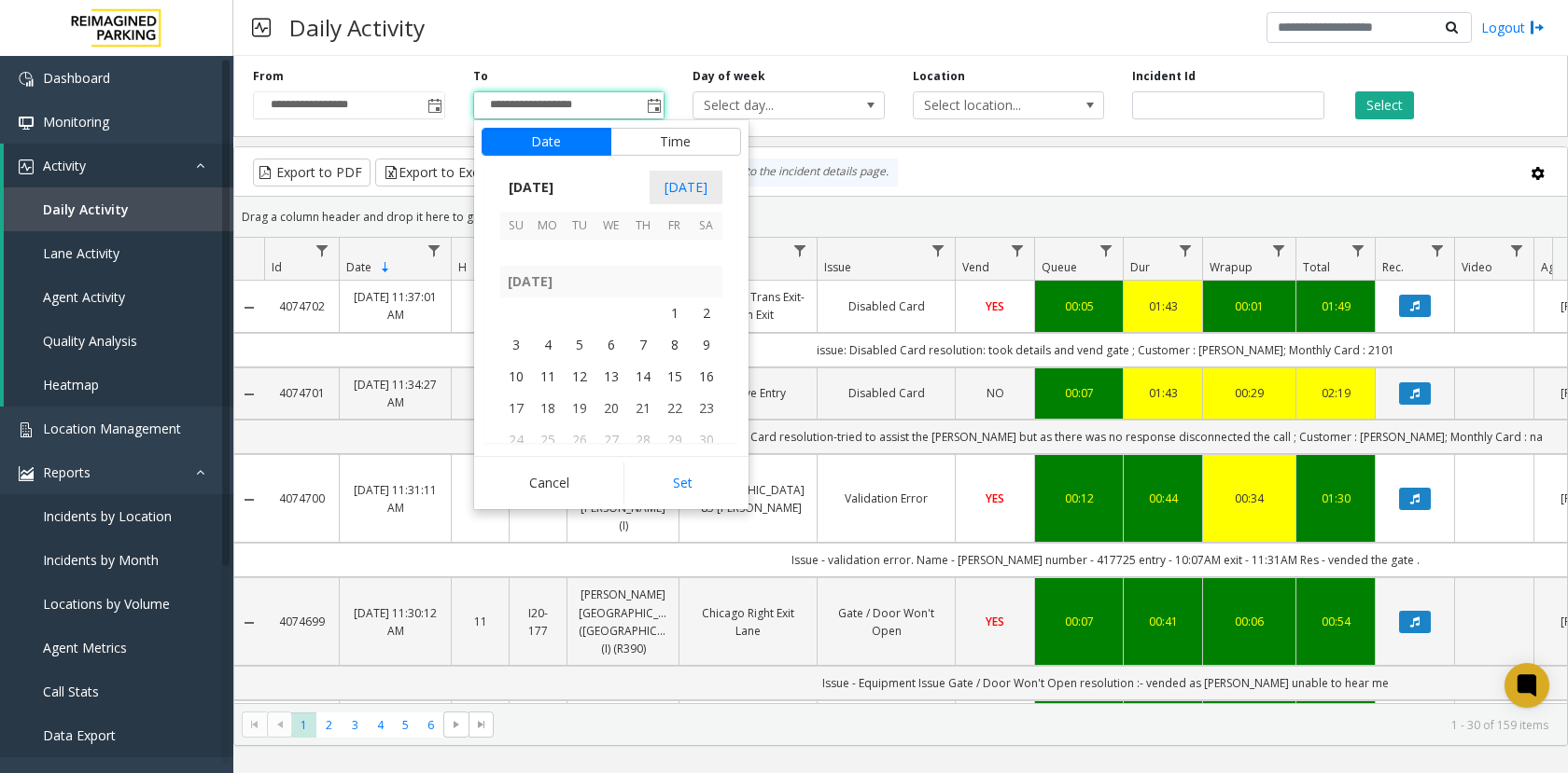
scroll to position [334477, 0]
click at [644, 315] on span "31" at bounding box center [643, 311] width 31 height 31
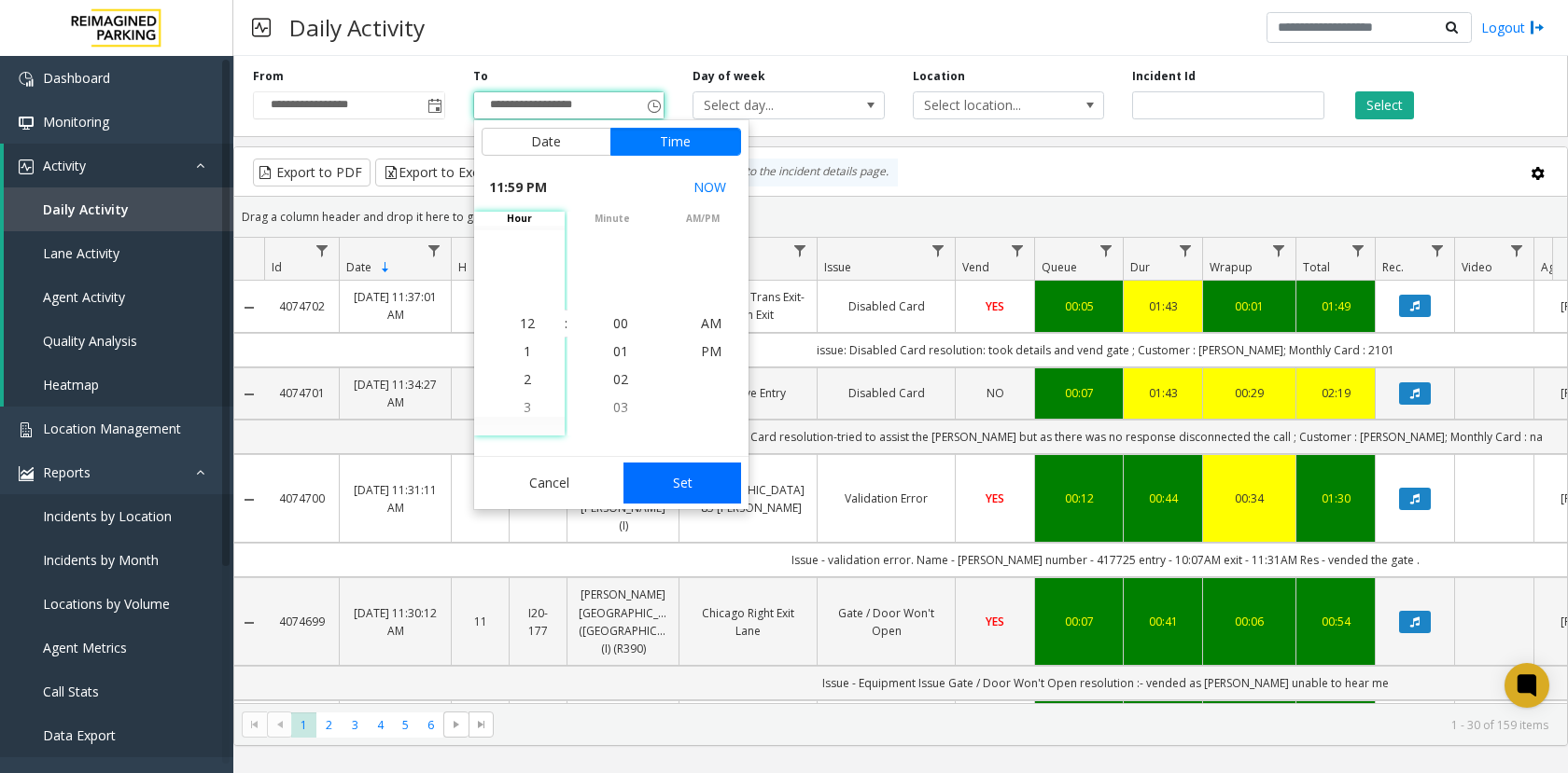
scroll to position [28, 0]
click at [700, 479] on button "Set" at bounding box center [683, 483] width 118 height 41
type input "**********"
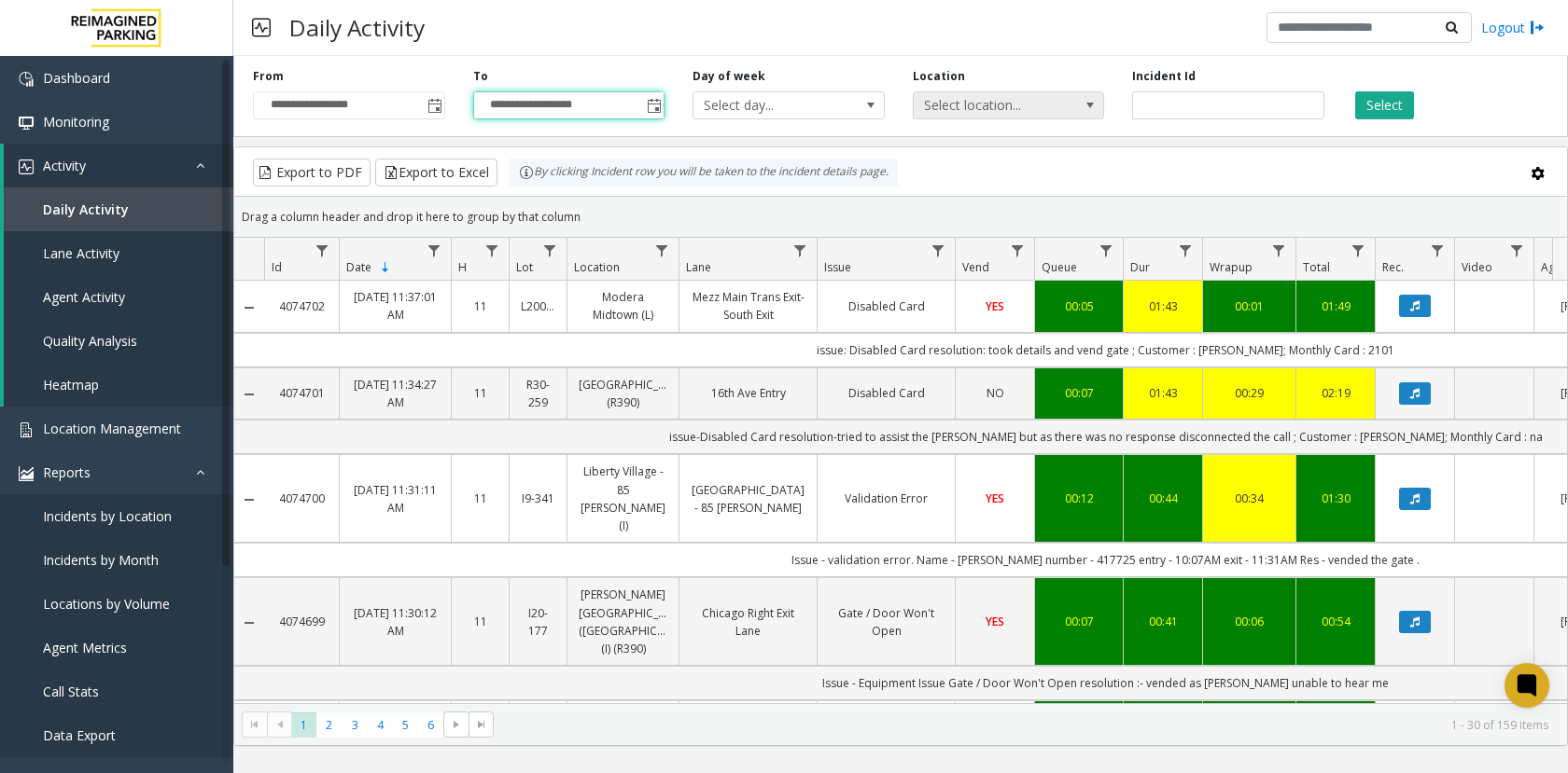
click at [1007, 111] on span "Select location..." at bounding box center [989, 105] width 152 height 27
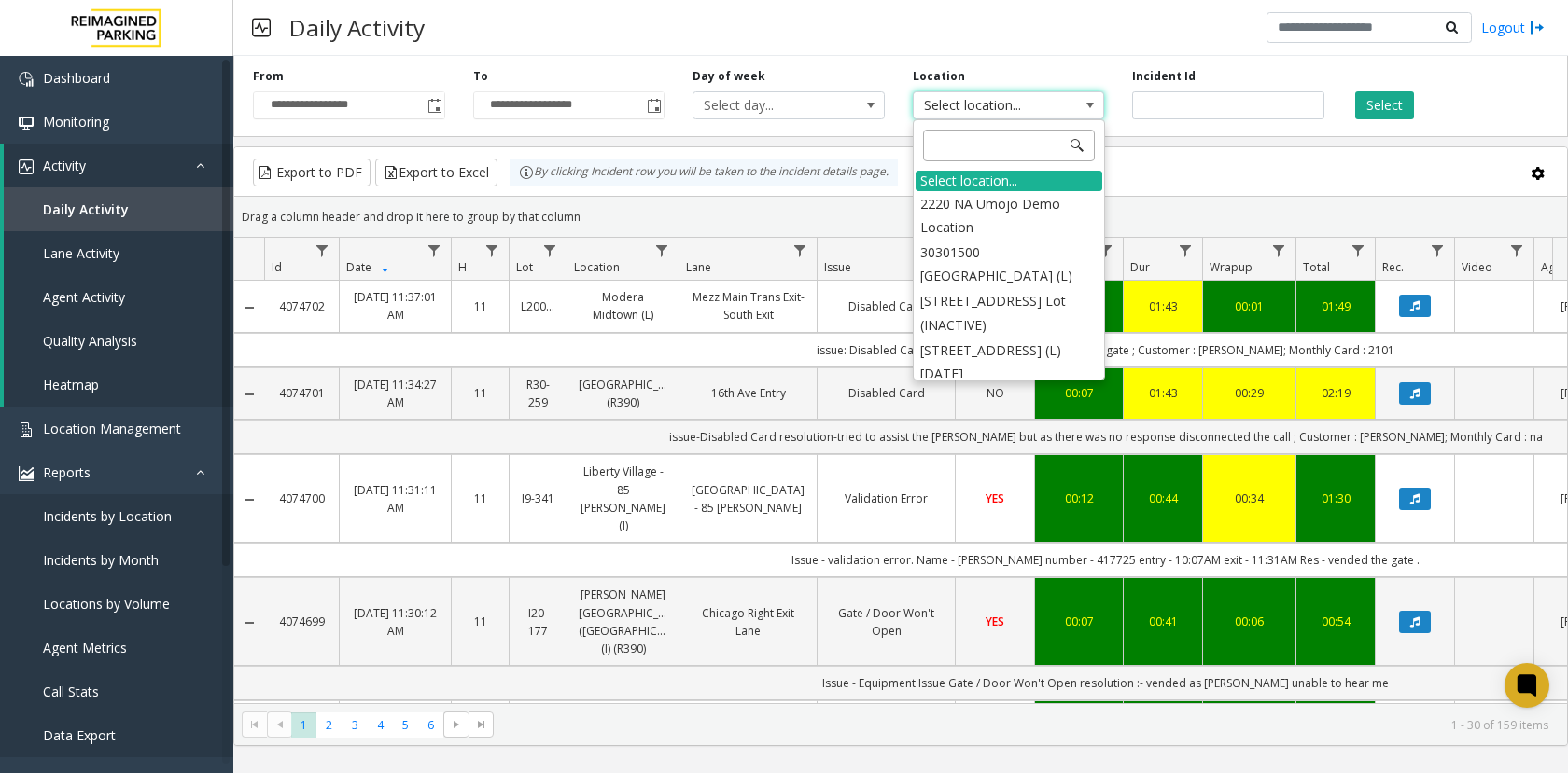
click at [1000, 144] on input at bounding box center [1008, 145] width 172 height 31
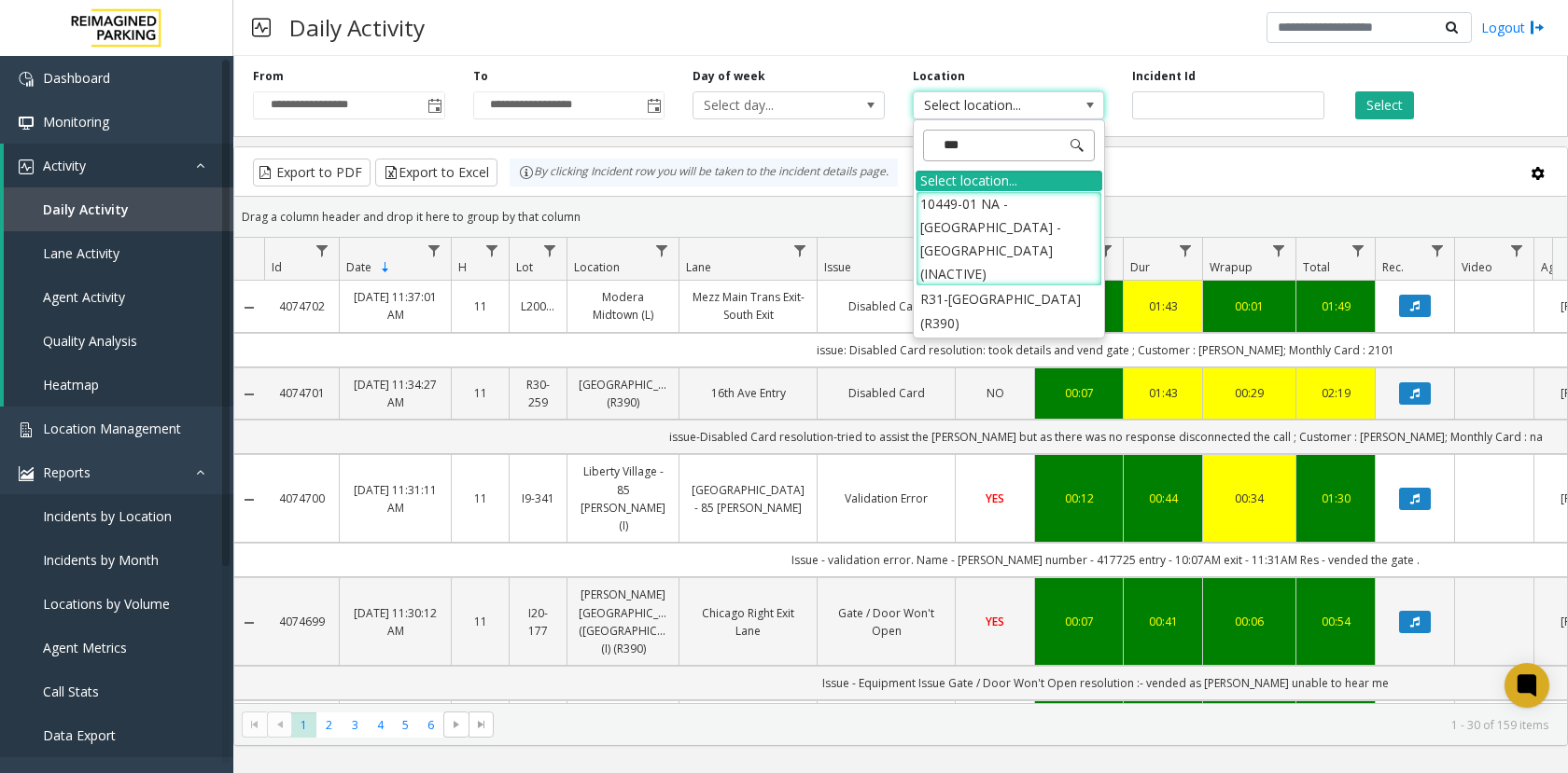
drag, startPoint x: 995, startPoint y: 134, endPoint x: 923, endPoint y: 133, distance: 72.0
click at [923, 133] on input "***" at bounding box center [1008, 145] width 172 height 31
type input "****"
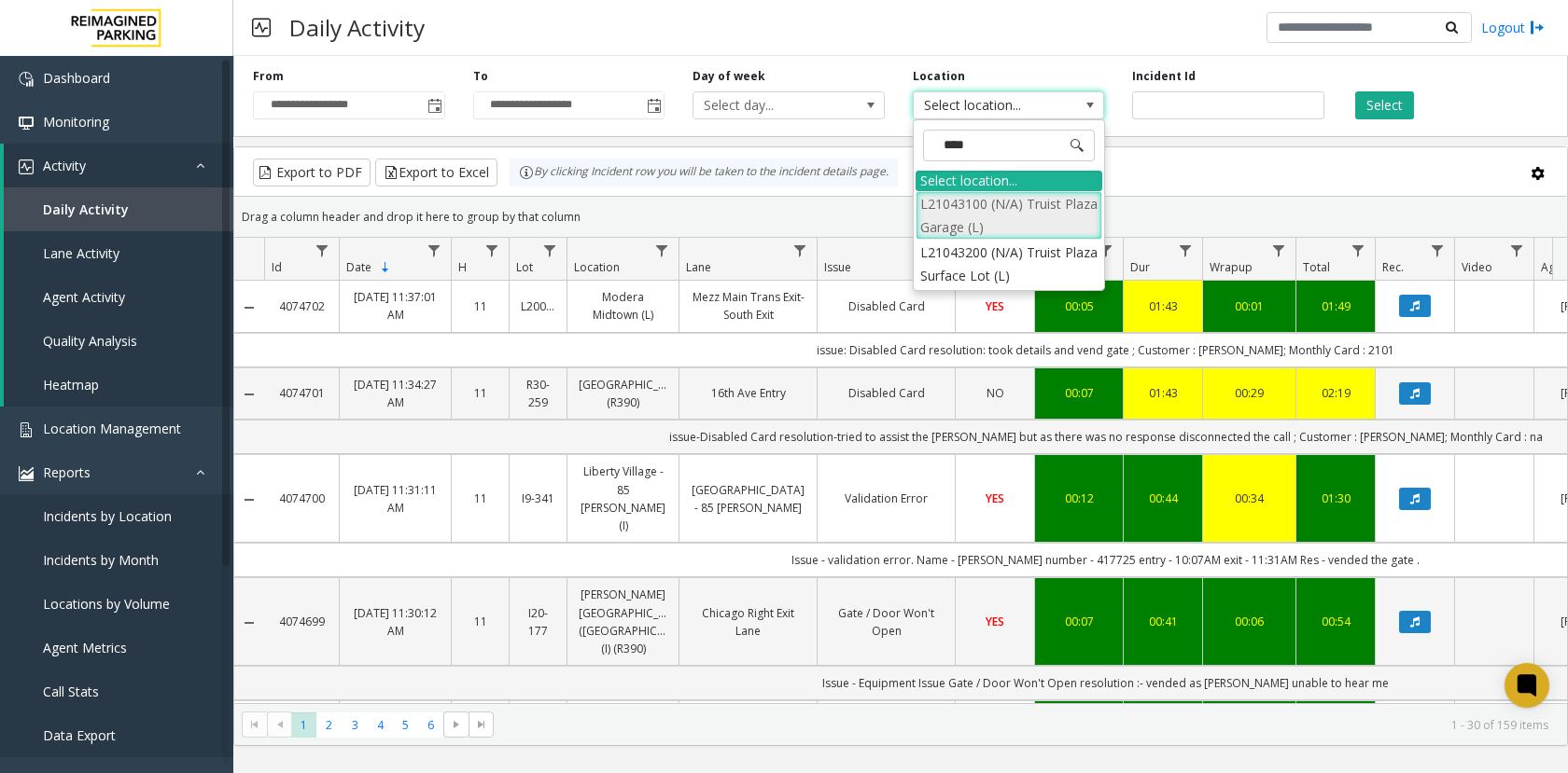
click at [942, 224] on li "L21043100 (N/A) Truist Plaza Garage (L)" at bounding box center [1009, 215] width 187 height 48
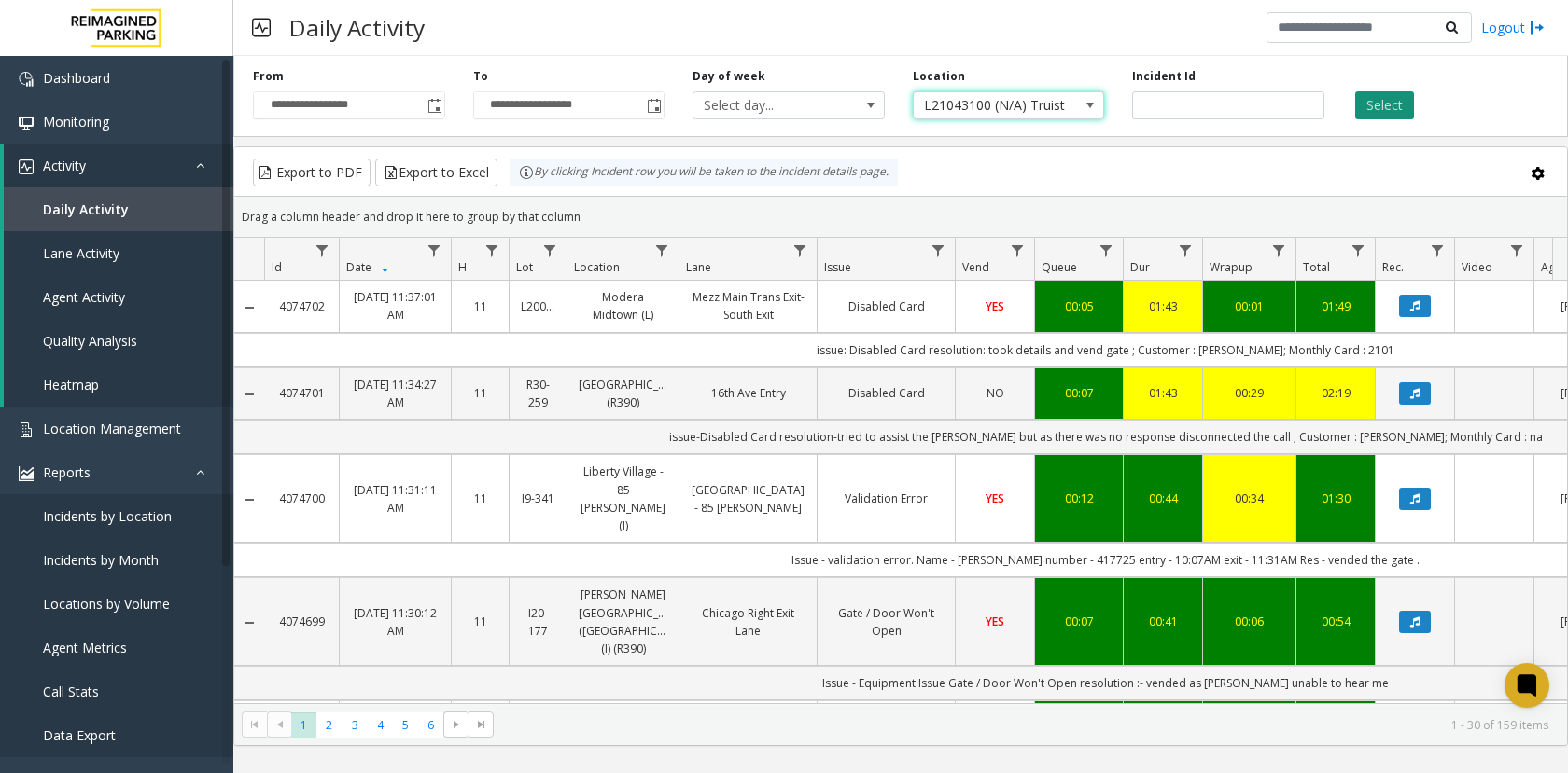
click at [1382, 116] on button "Select" at bounding box center [1384, 105] width 59 height 28
